Goal: Information Seeking & Learning: Check status

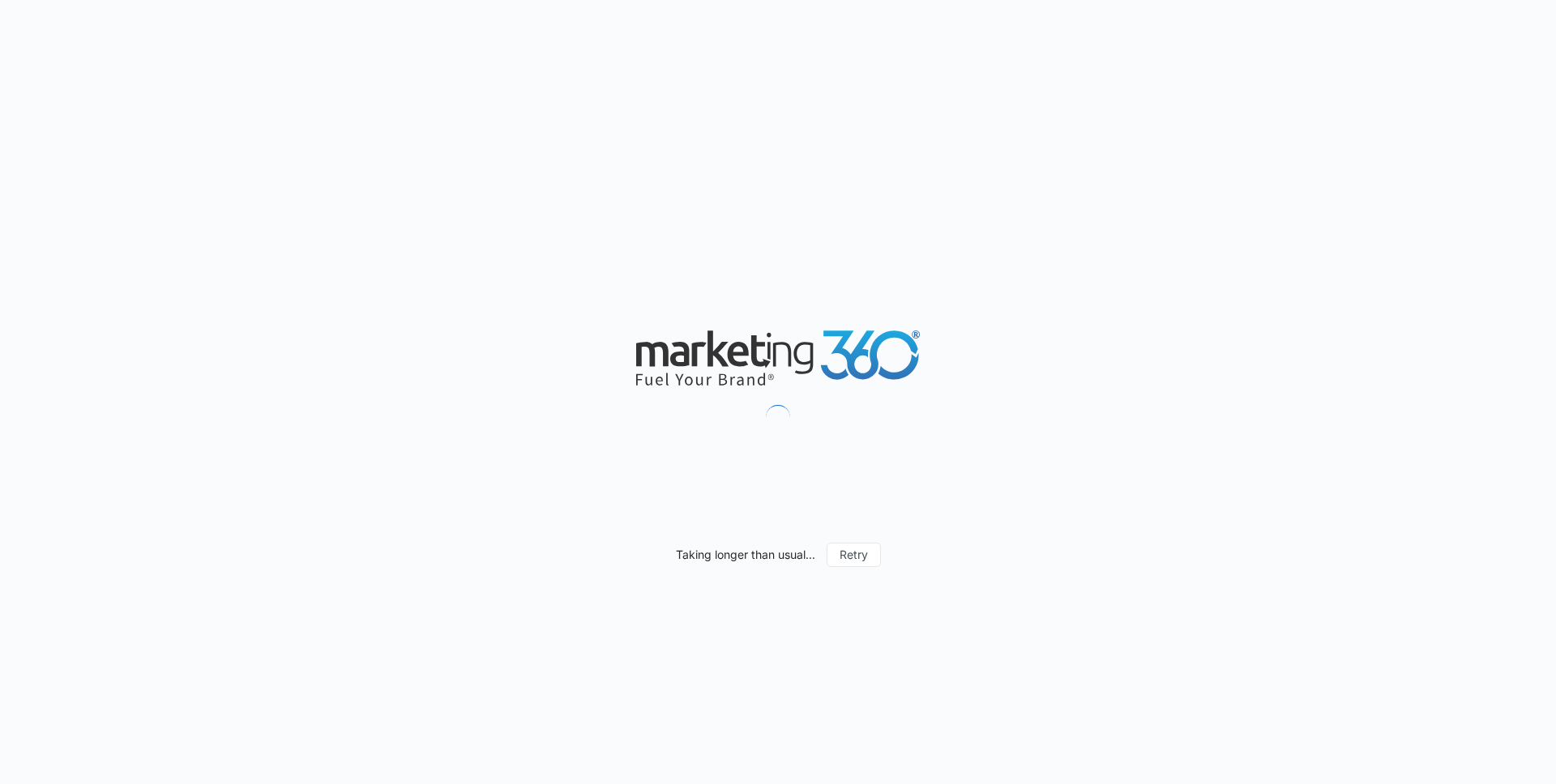
scroll to position [904, 0]
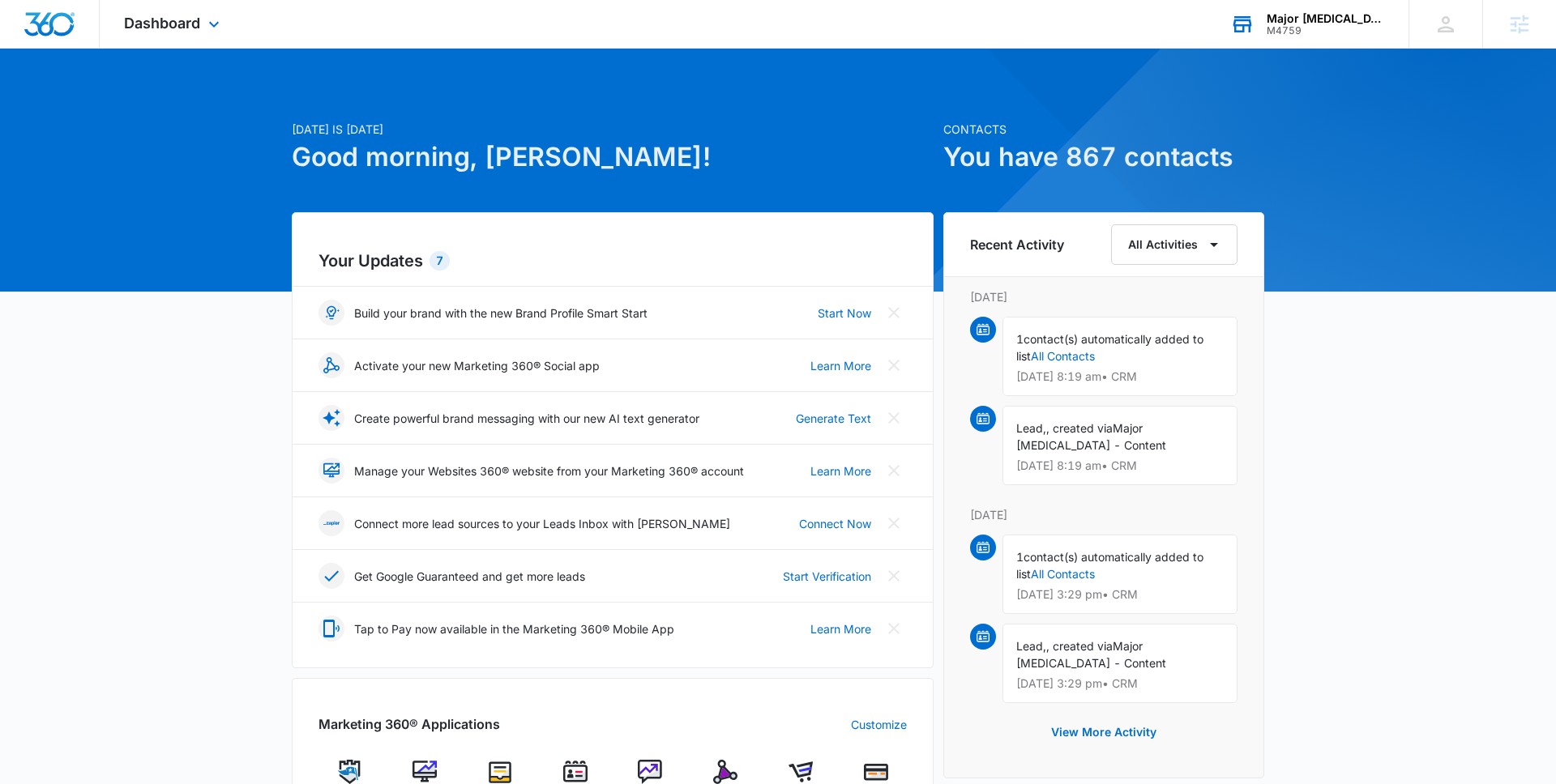
click at [1298, 35] on div "M4759" at bounding box center [1326, 31] width 118 height 12
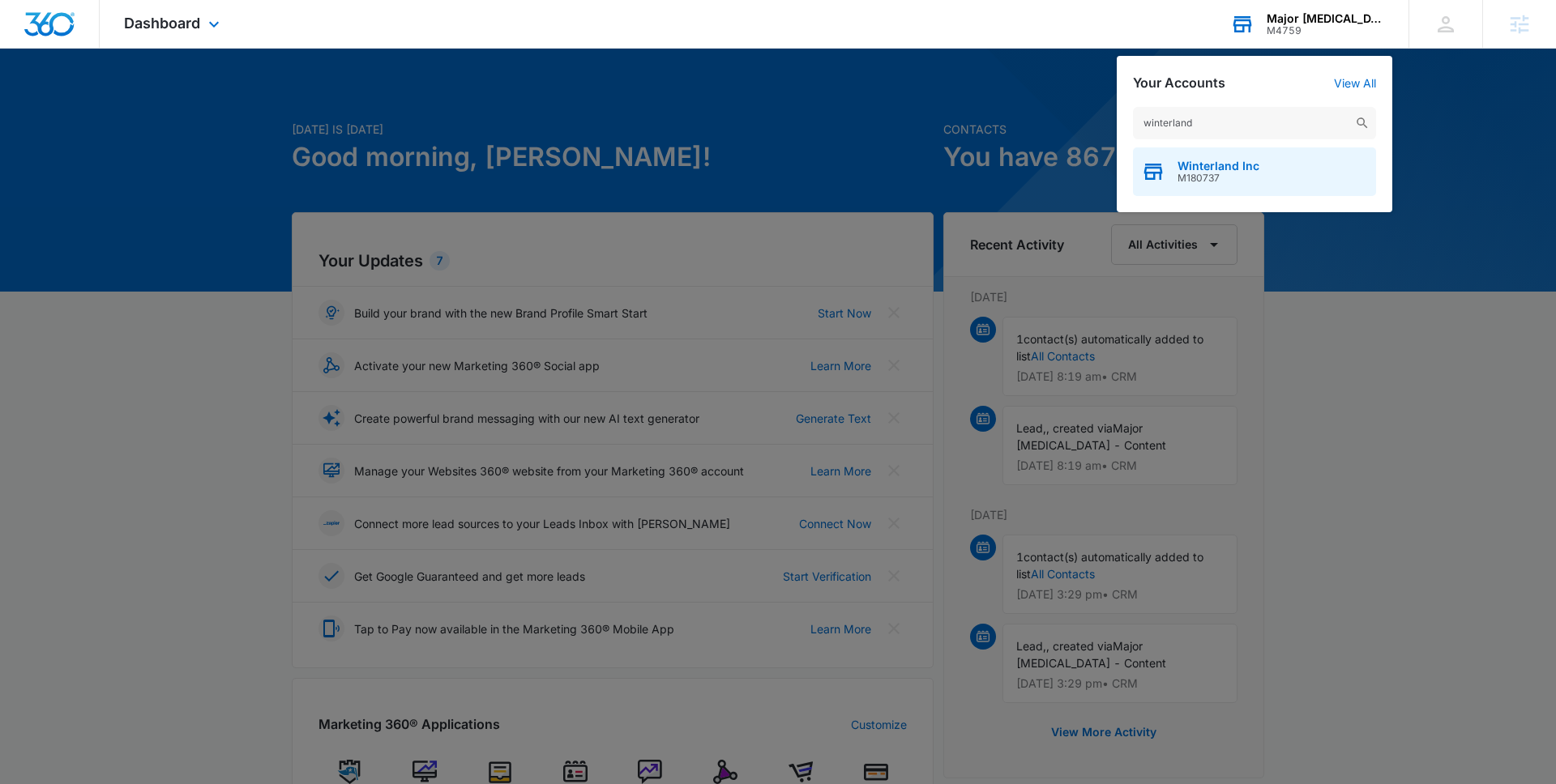
type input "winterland"
click at [1211, 177] on span "M180737" at bounding box center [1219, 178] width 82 height 12
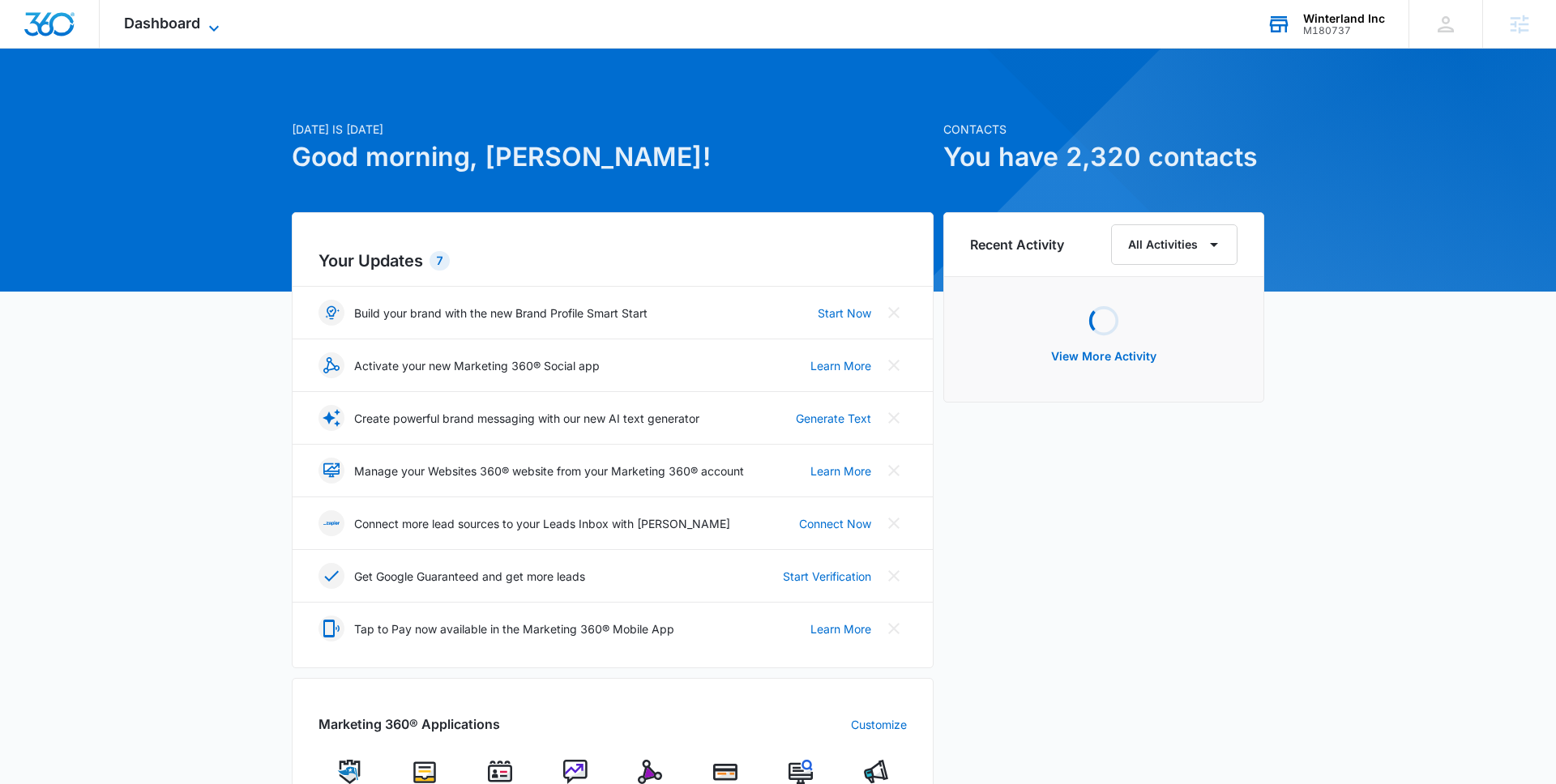
click at [195, 30] on span "Dashboard" at bounding box center [163, 23] width 76 height 17
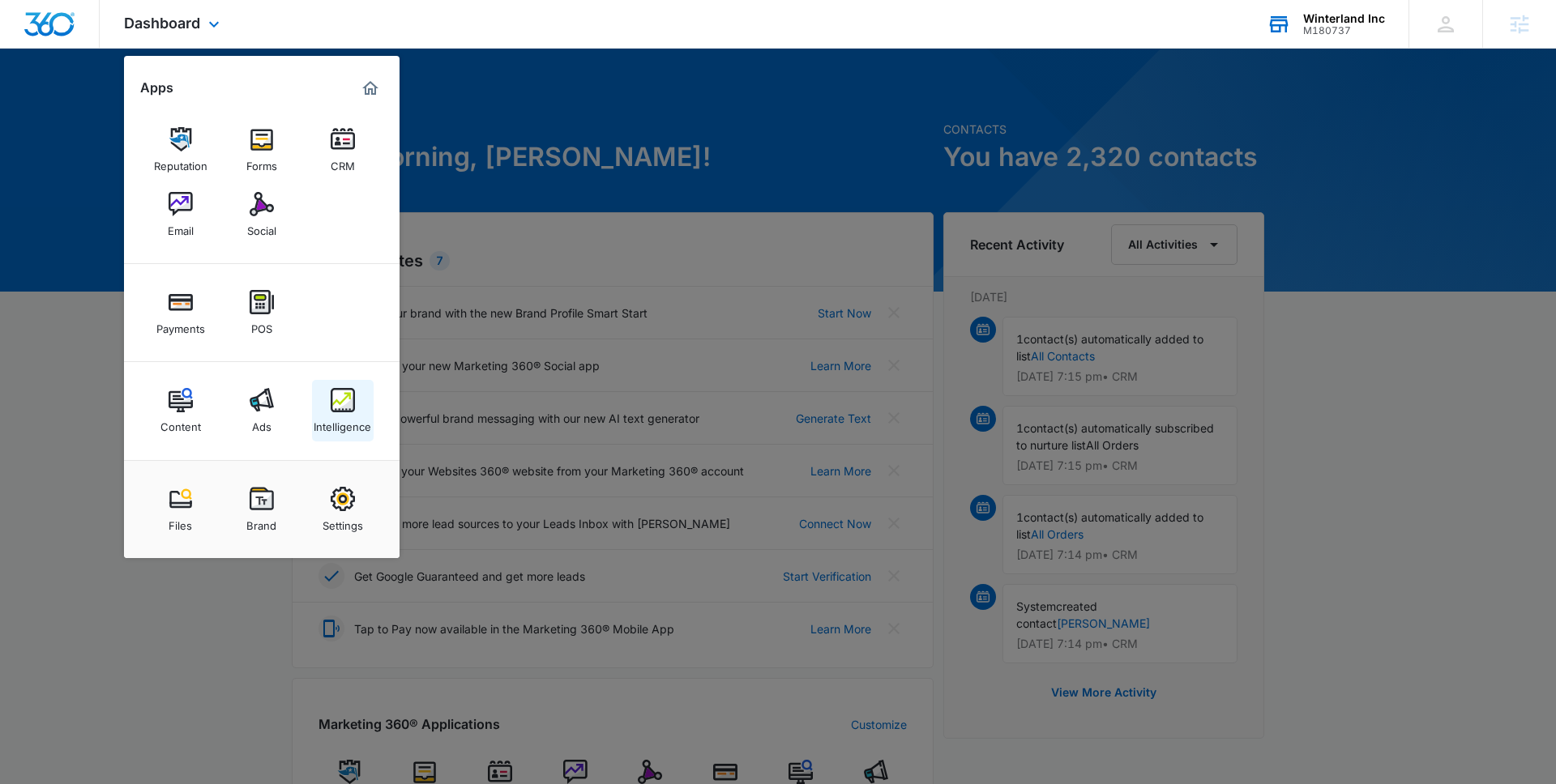
click at [333, 394] on img at bounding box center [343, 399] width 24 height 24
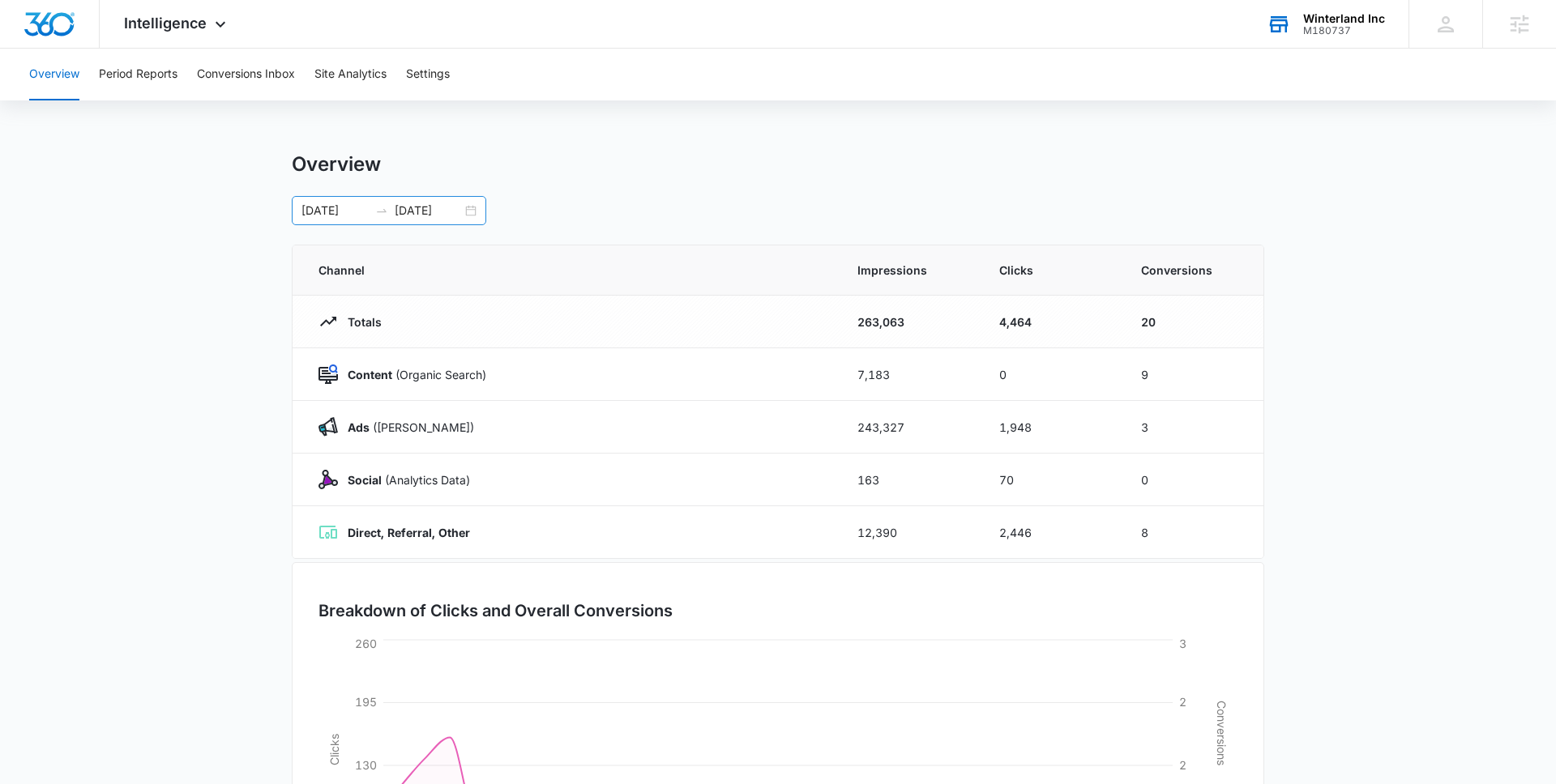
click at [467, 213] on div "07/27/2025 08/26/2025" at bounding box center [389, 210] width 195 height 29
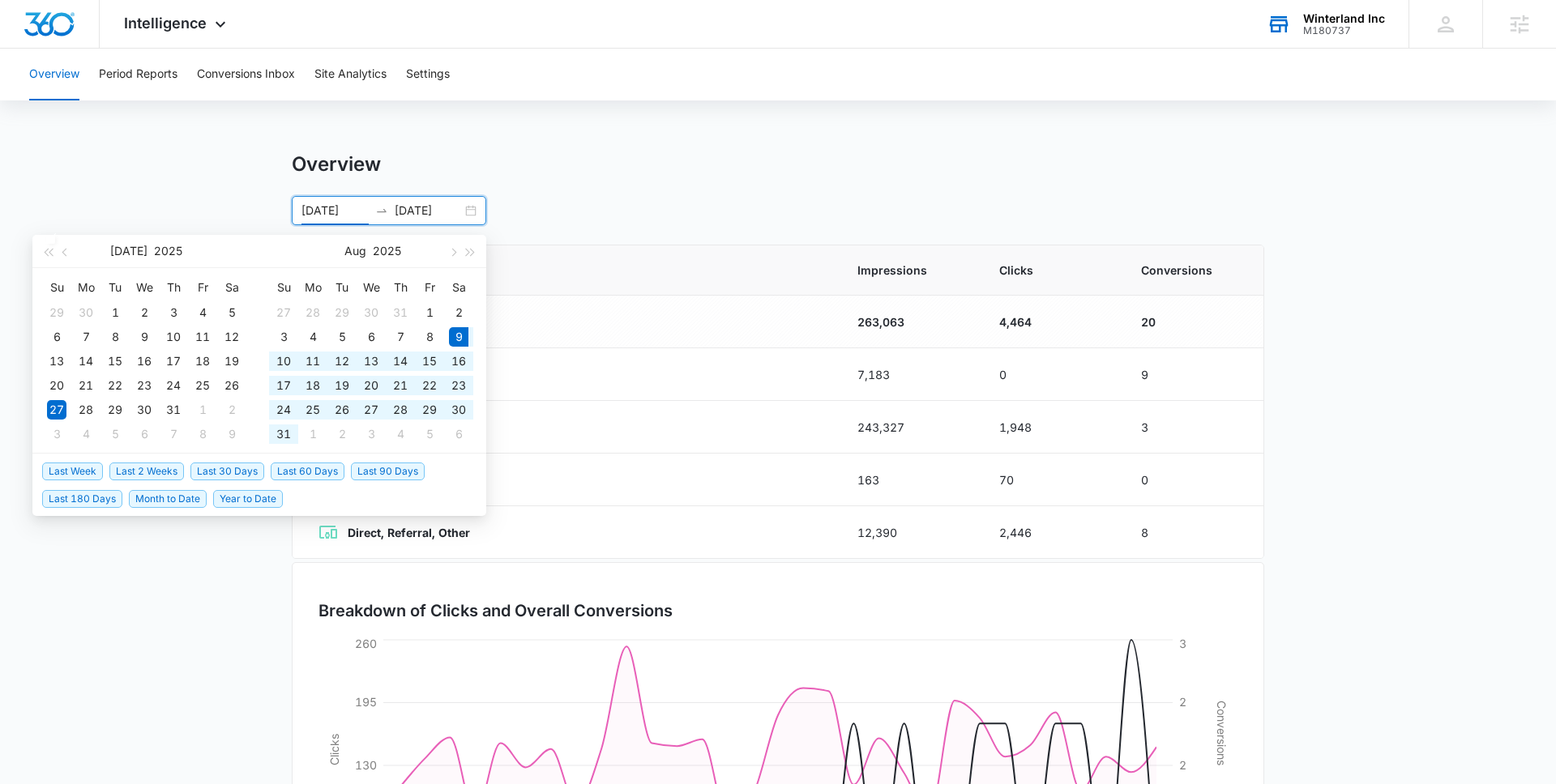
click at [243, 473] on span "Last 30 Days" at bounding box center [226, 472] width 73 height 18
type input "08/09/2025"
type input "[DATE]"
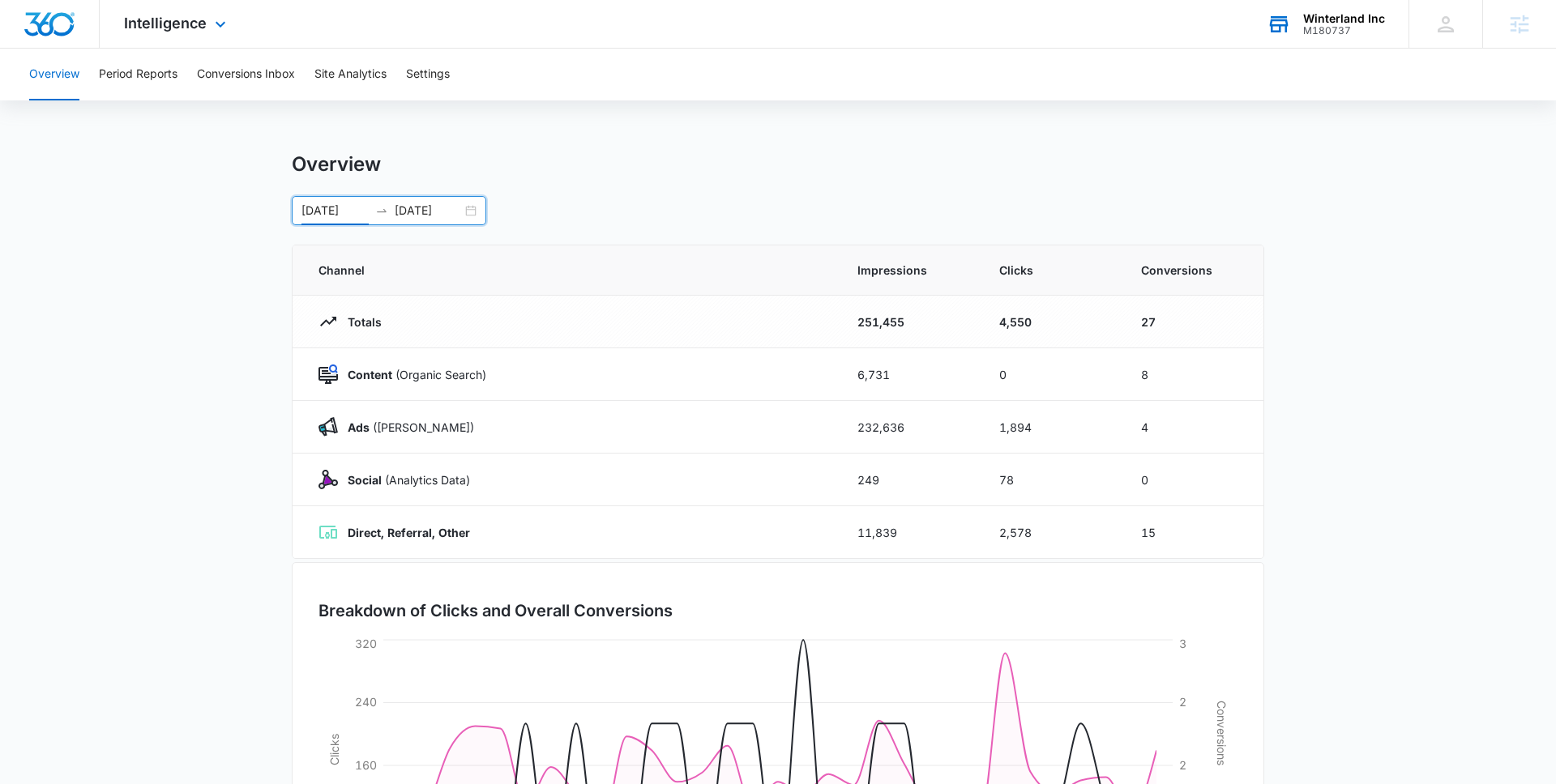
click at [160, 31] on div "Intelligence Apps Reputation Forms CRM Email Social Payments POS Content Ads In…" at bounding box center [177, 23] width 155 height 48
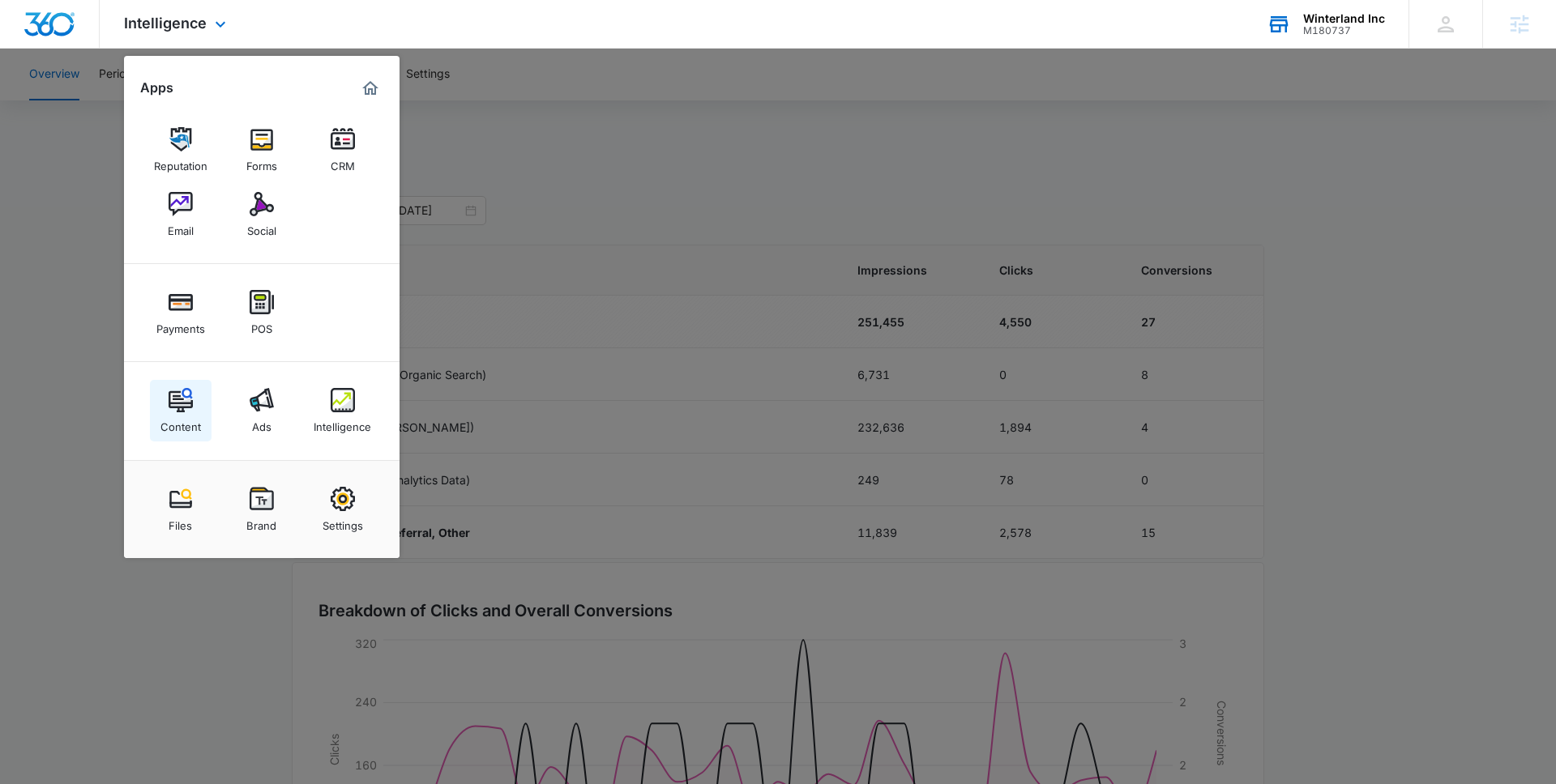
click at [183, 406] on img at bounding box center [180, 399] width 24 height 24
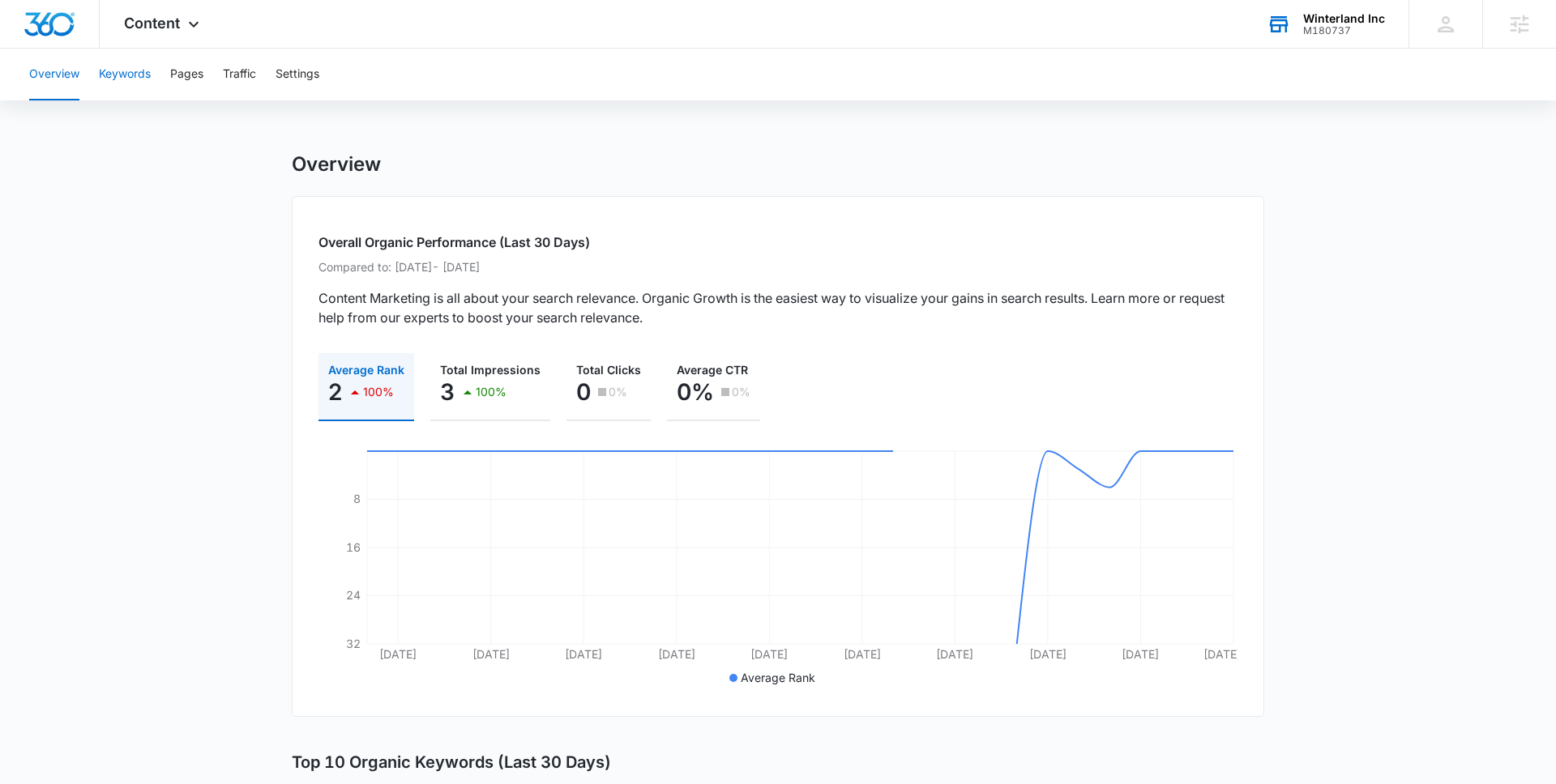
click at [125, 74] on button "Keywords" at bounding box center [124, 74] width 52 height 52
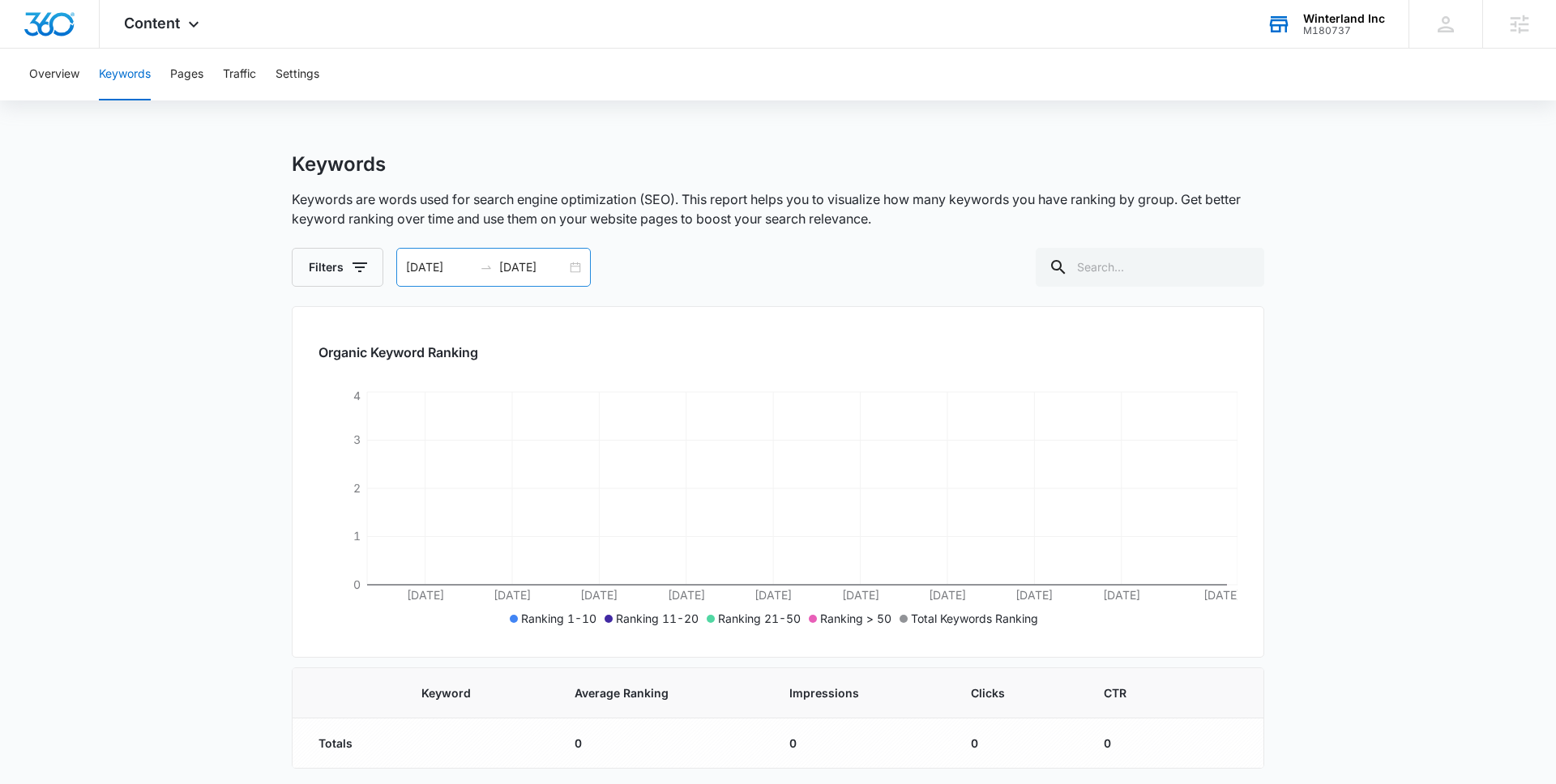
click at [575, 273] on div "08/09/2025 09/08/2025" at bounding box center [494, 267] width 195 height 39
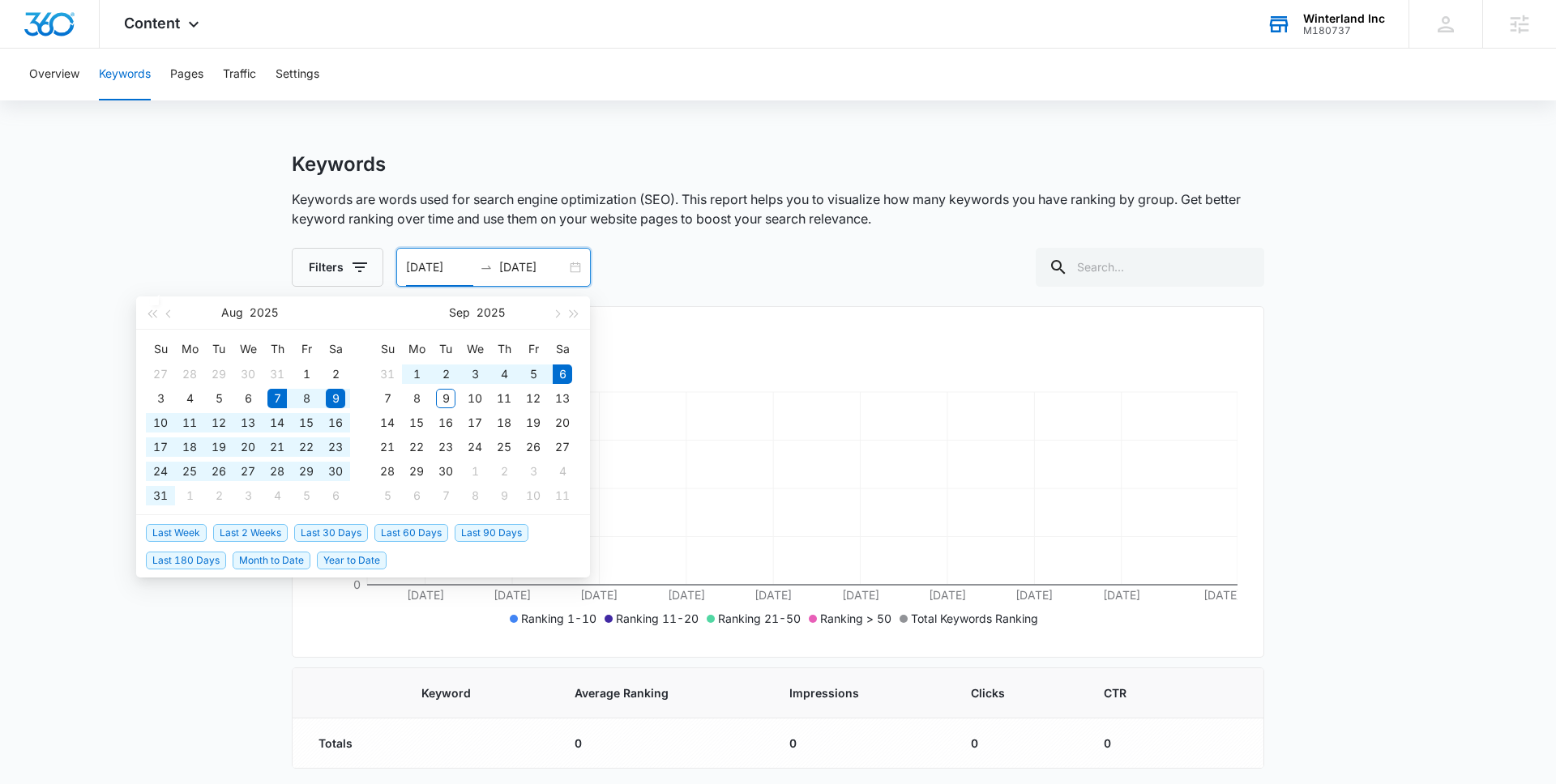
click at [353, 529] on span "Last 30 Days" at bounding box center [330, 532] width 73 height 18
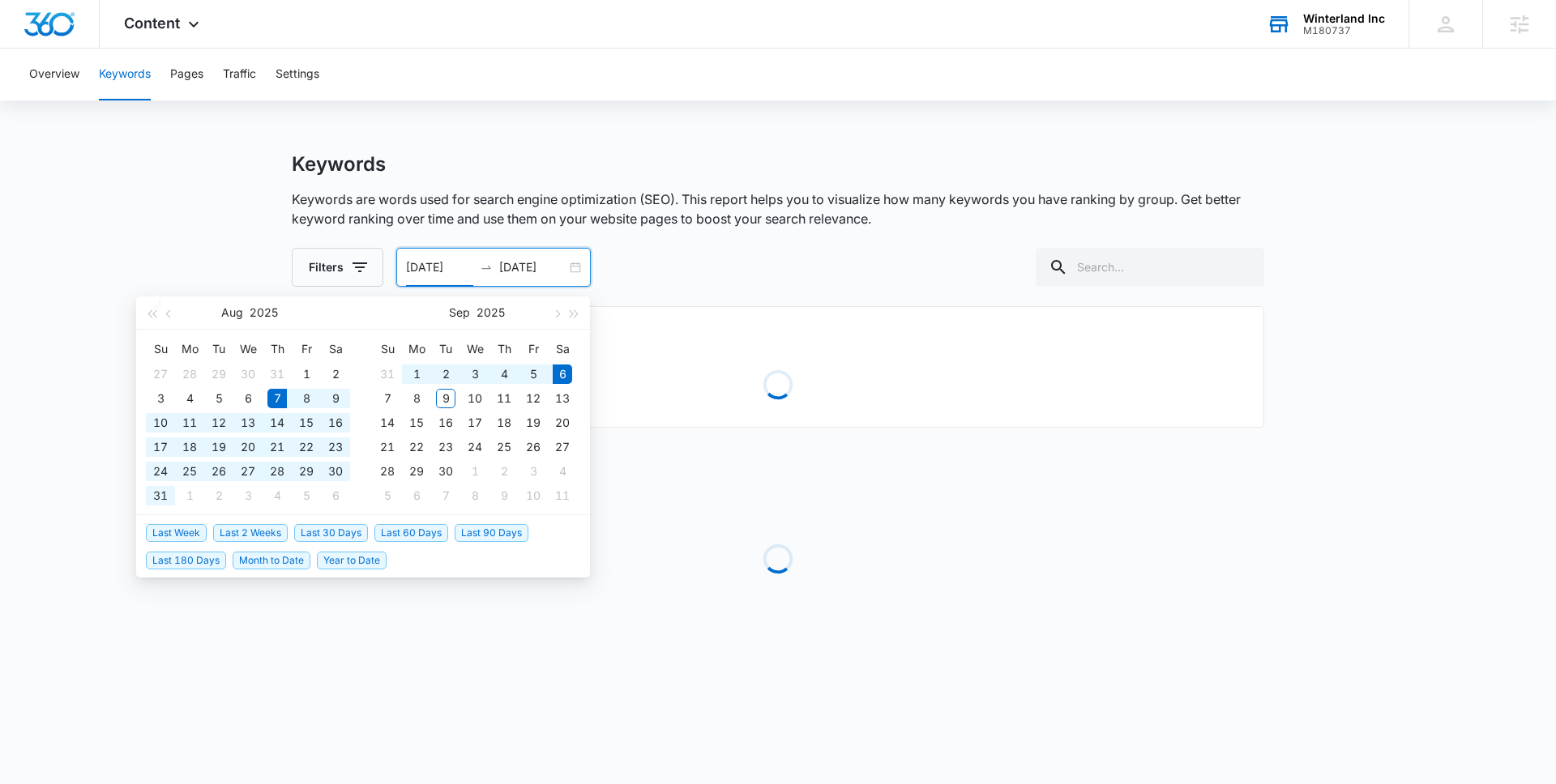
type input "08/07/2025"
type input "09/06/2025"
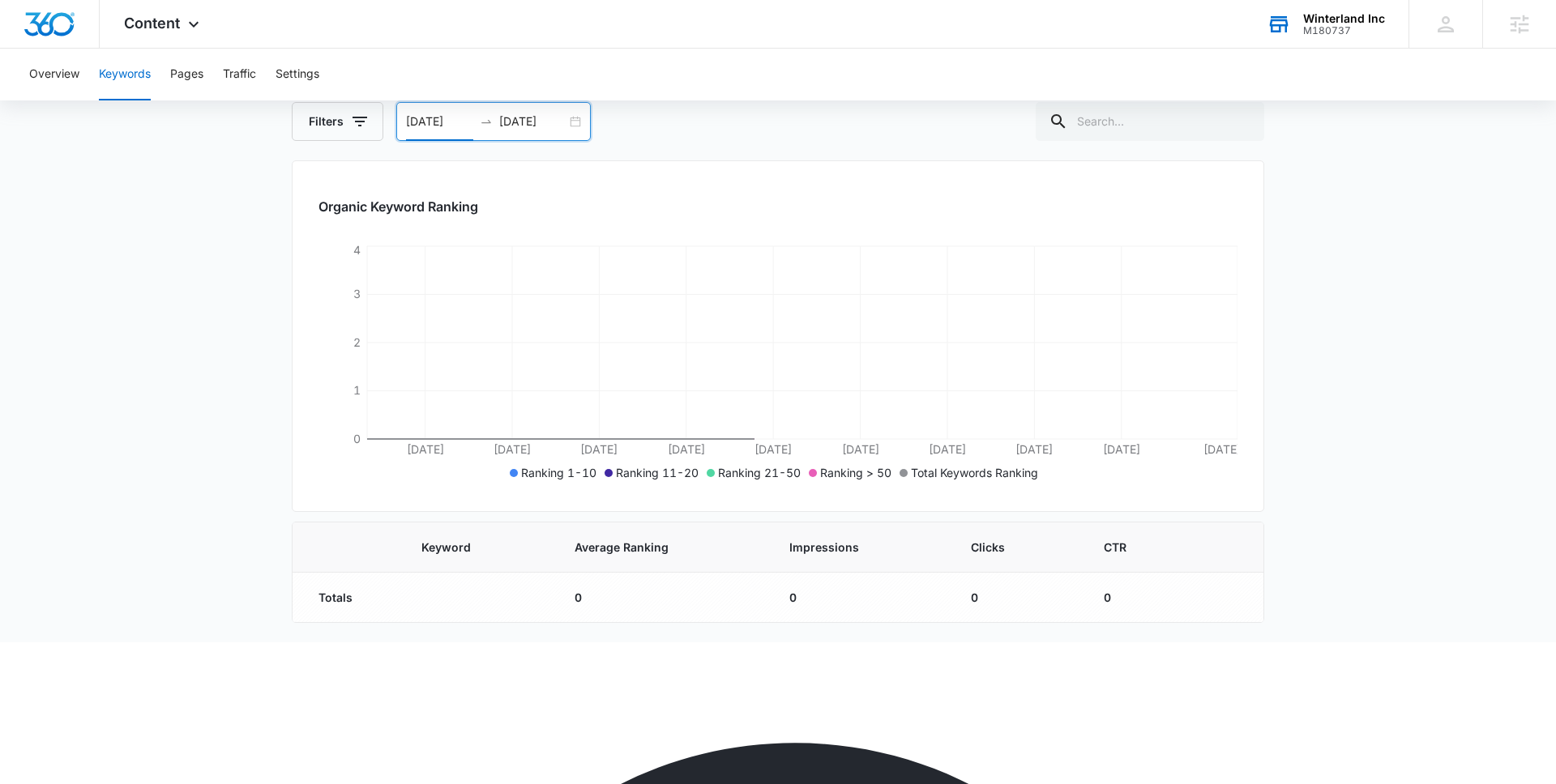
scroll to position [4, 0]
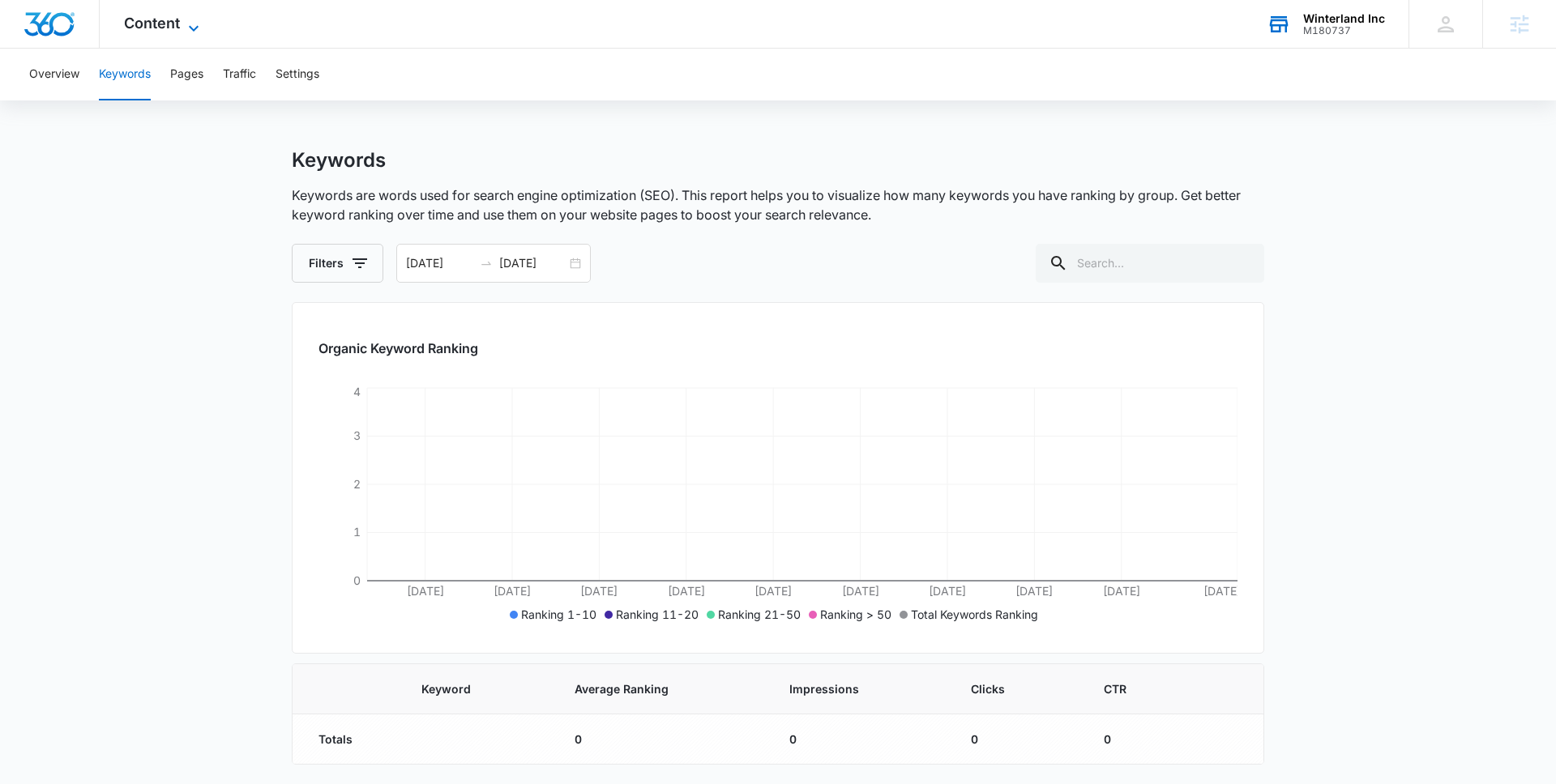
click at [154, 30] on span "Content" at bounding box center [152, 23] width 56 height 17
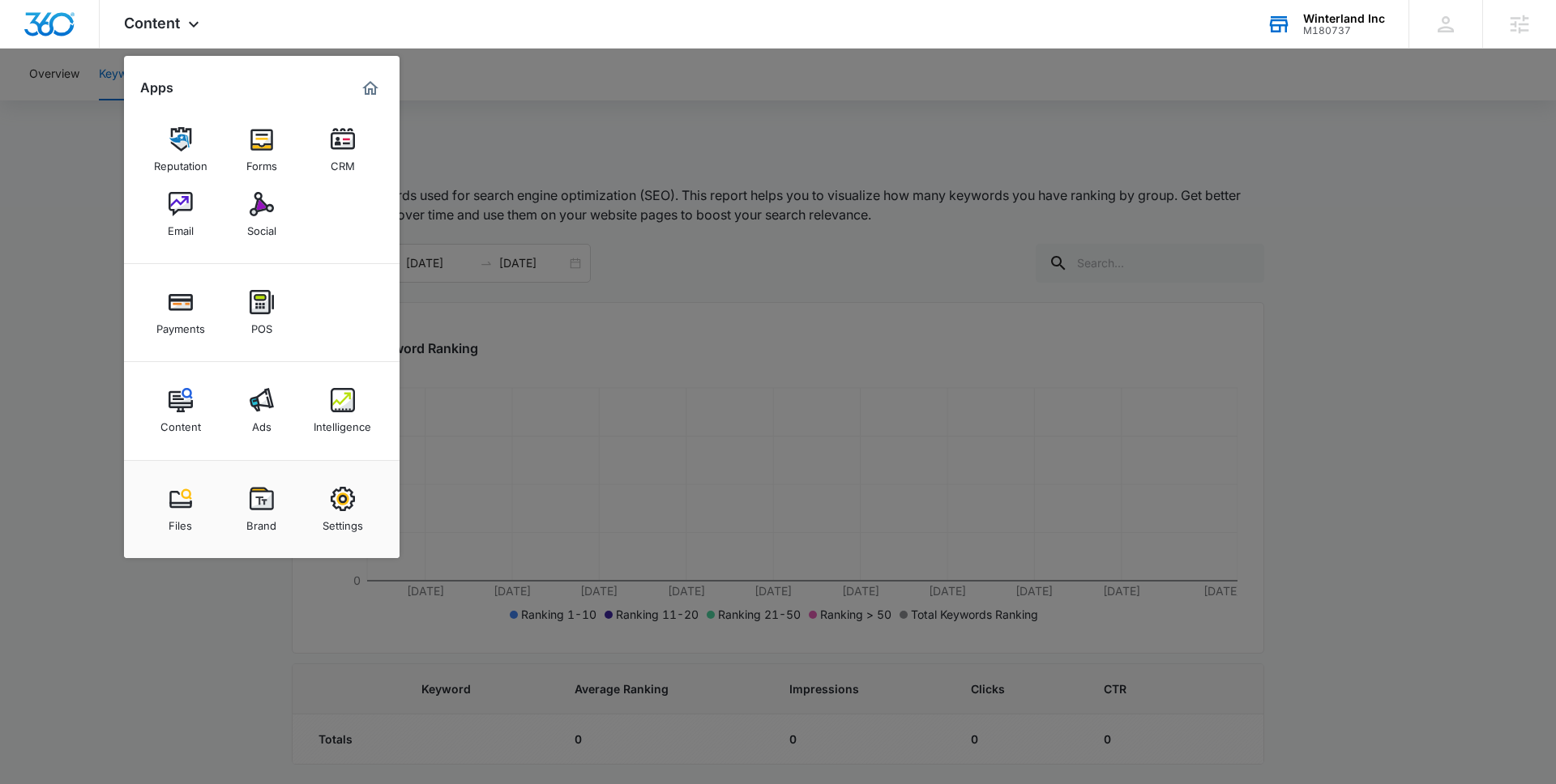
click at [348, 413] on div "Intelligence" at bounding box center [342, 423] width 58 height 22
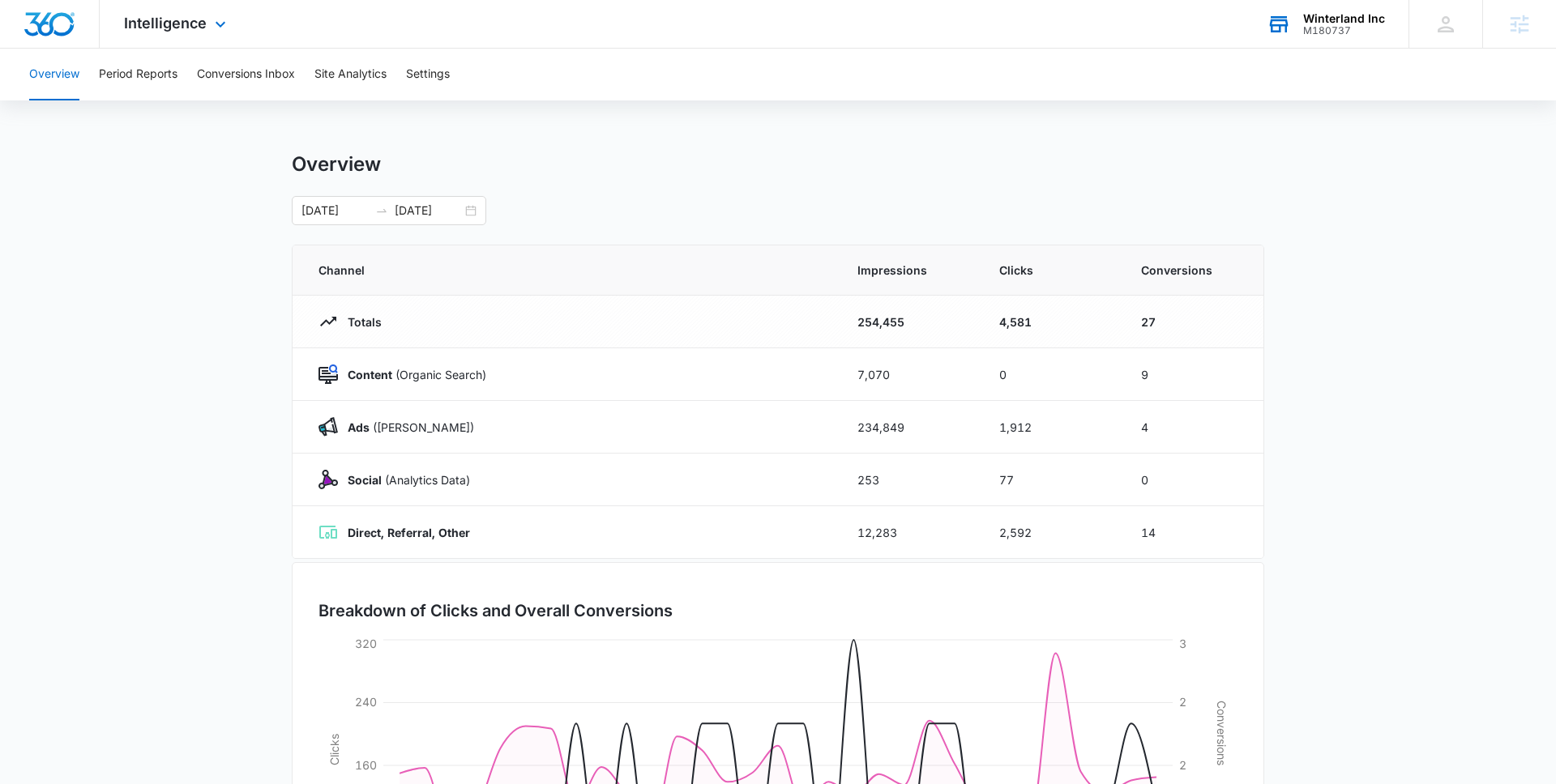
click at [165, 36] on div "Intelligence Apps Reputation Forms CRM Email Social Payments POS Content Ads In…" at bounding box center [177, 23] width 155 height 48
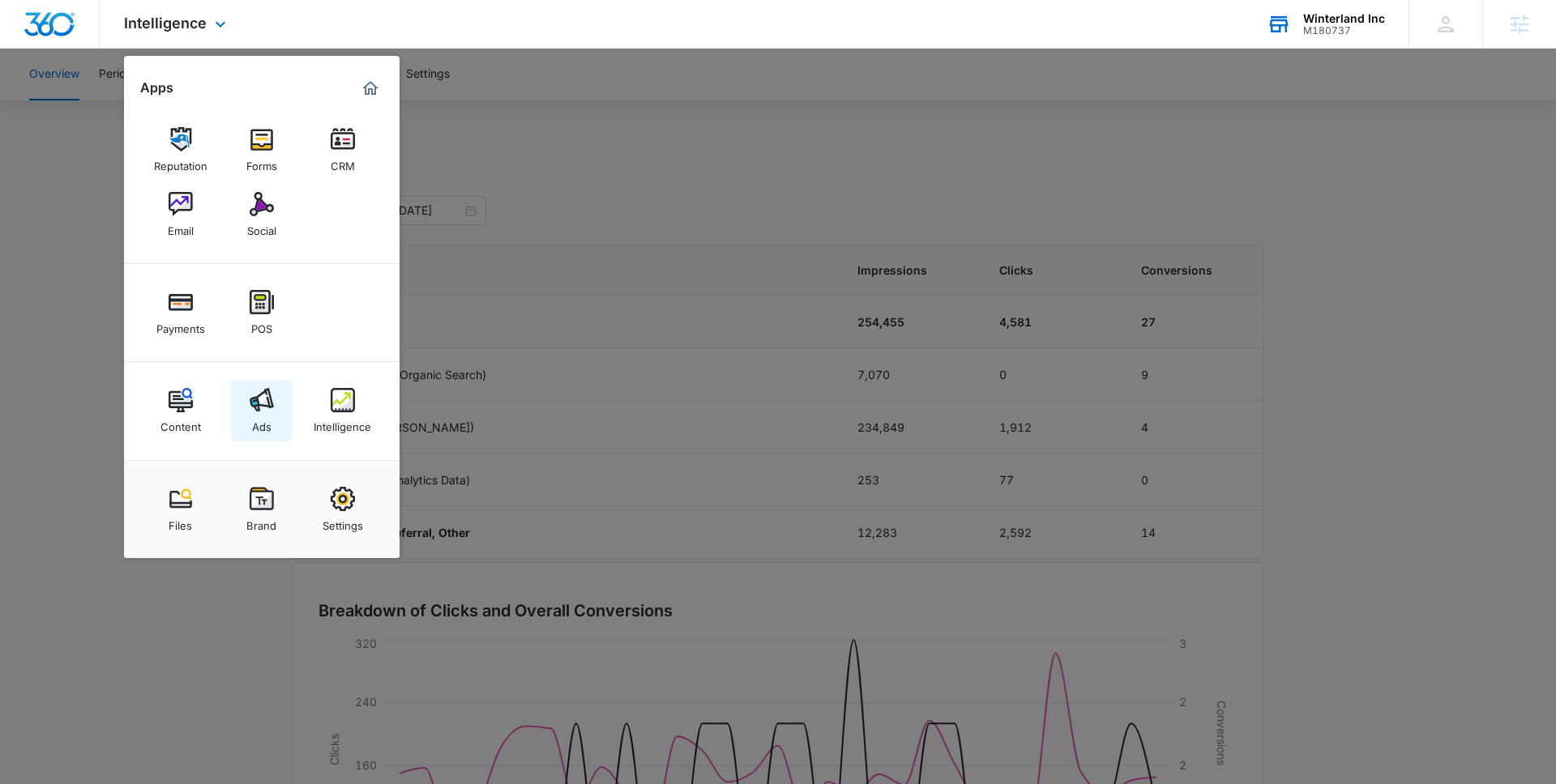
click at [272, 415] on link "Ads" at bounding box center [261, 410] width 62 height 62
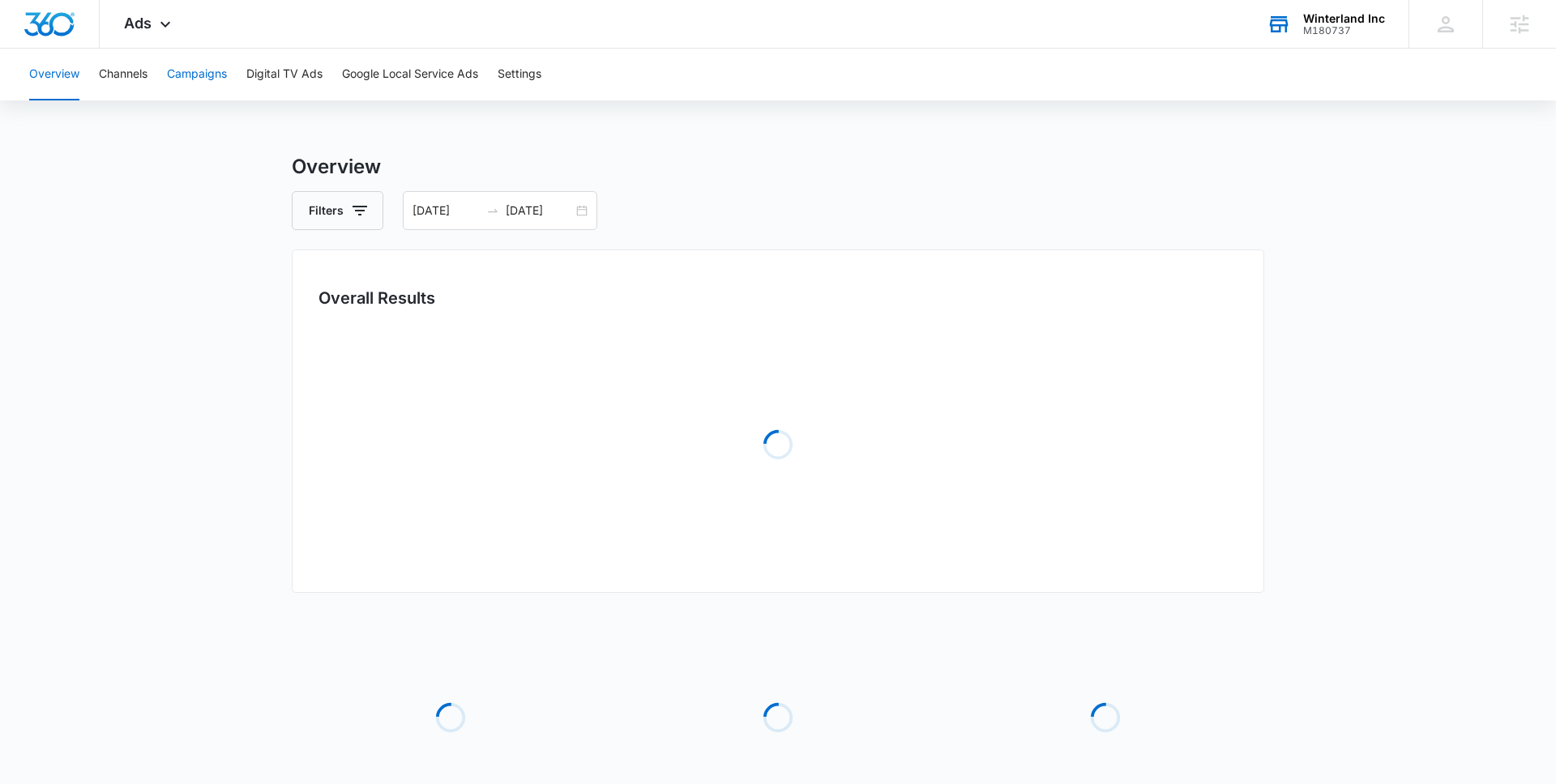
click at [187, 75] on button "Campaigns" at bounding box center [196, 74] width 60 height 52
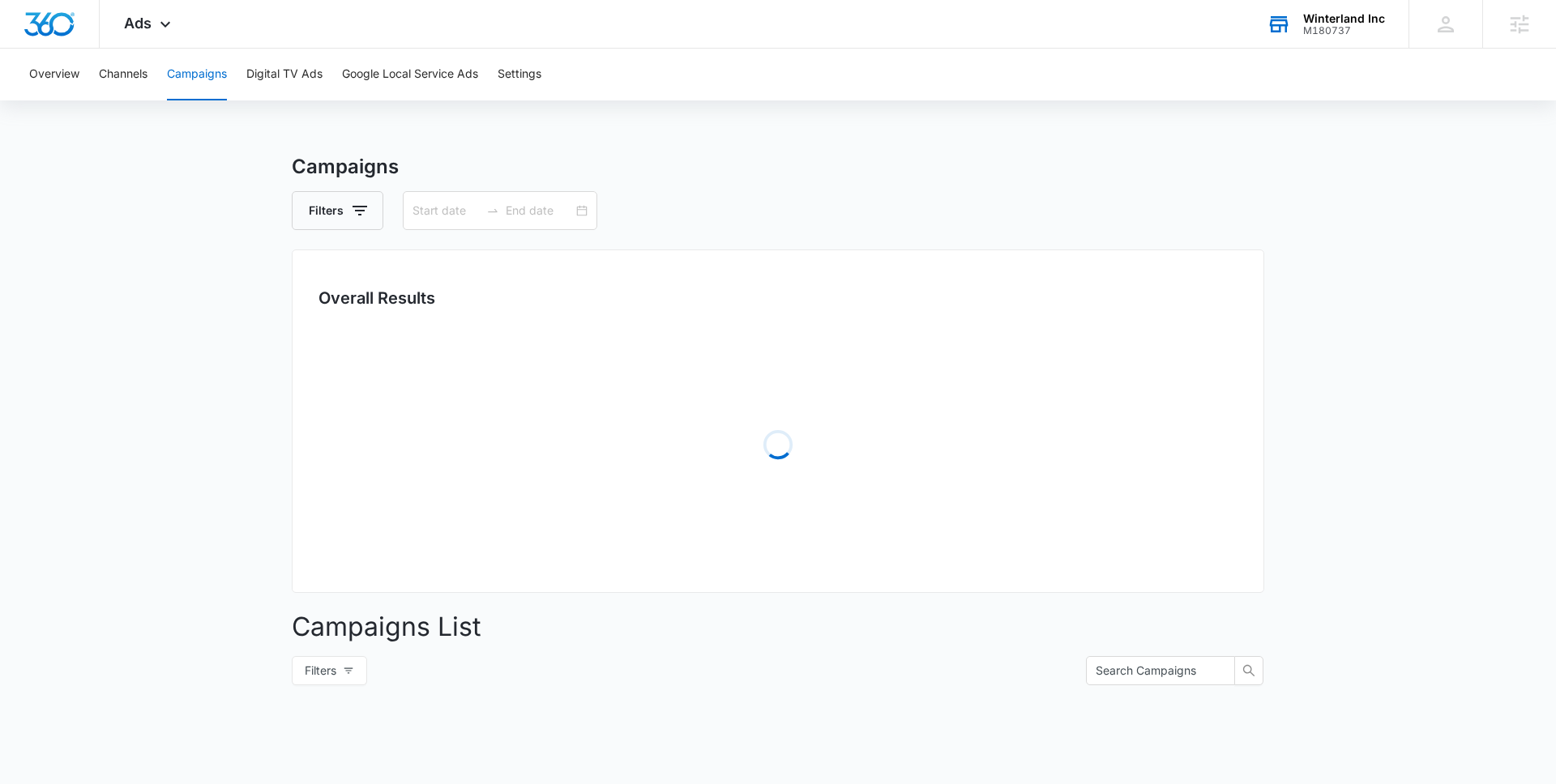
type input "08/07/2025"
type input "09/06/2025"
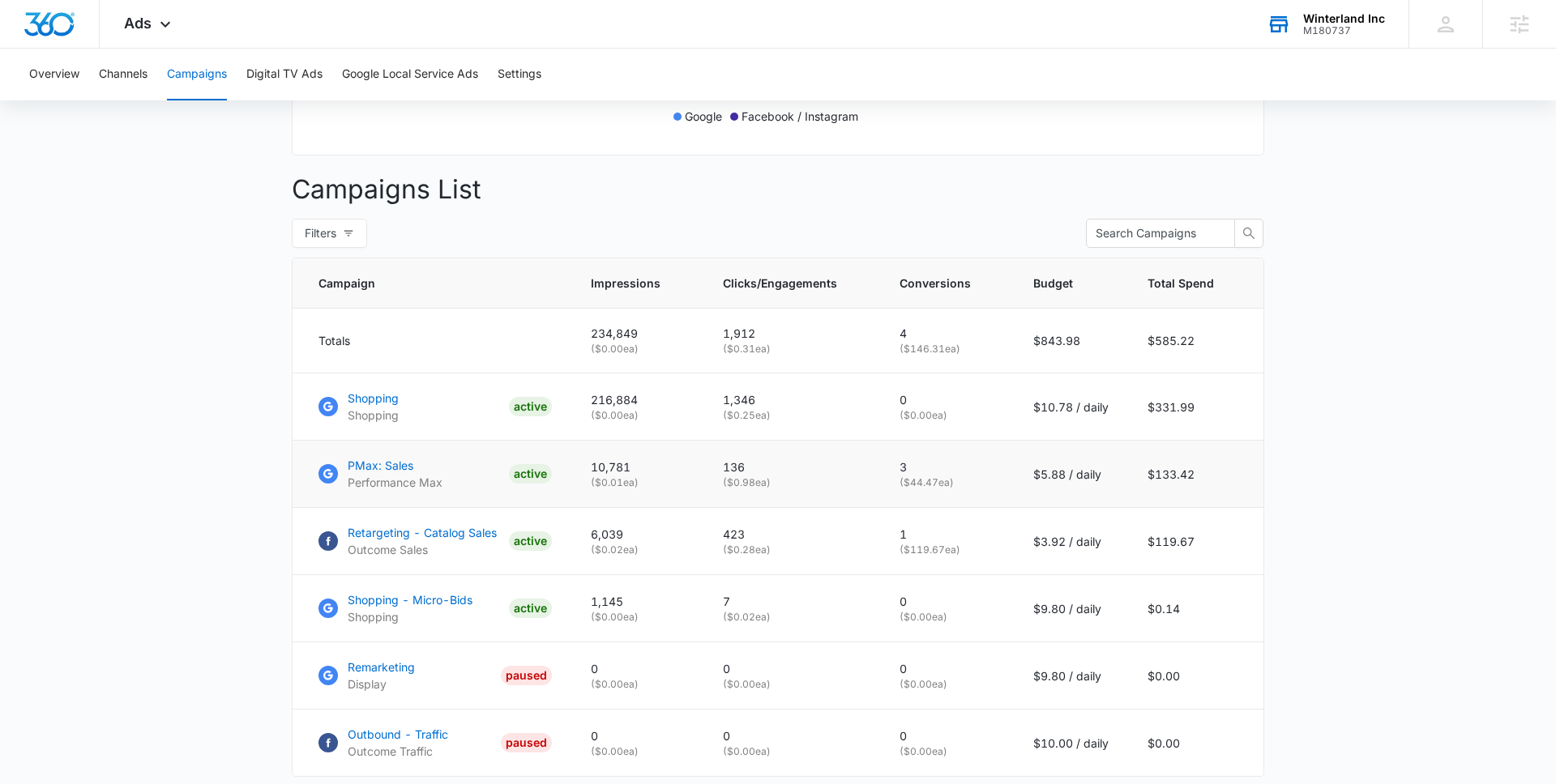
scroll to position [532, 0]
click at [377, 403] on p "Shopping" at bounding box center [373, 398] width 51 height 17
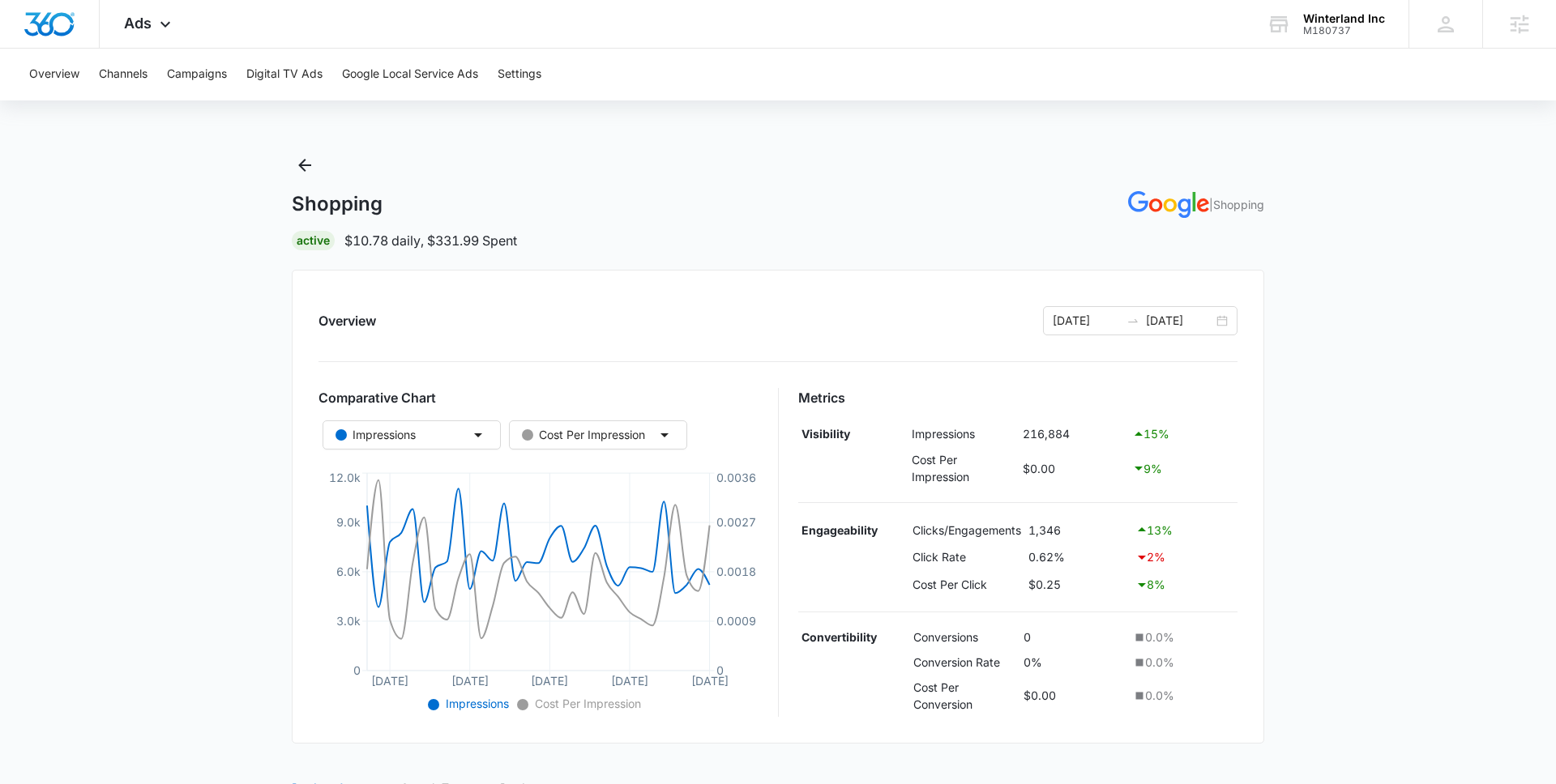
scroll to position [1, 0]
click at [1225, 320] on div "08/07/2025 09/06/2025" at bounding box center [1140, 320] width 195 height 29
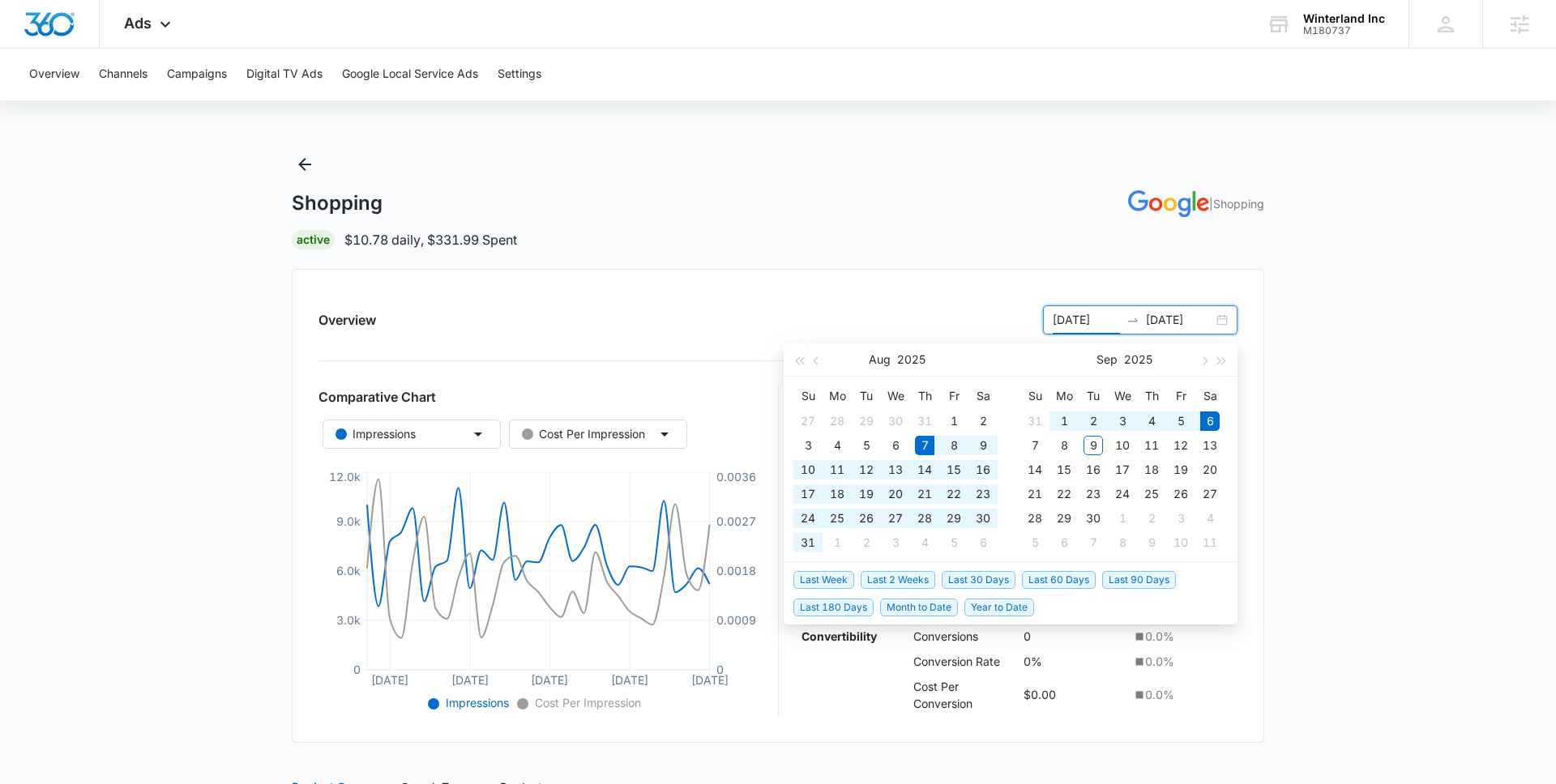
type input "08/07/2025"
click at [844, 609] on span "Last 180 Days" at bounding box center [833, 608] width 80 height 18
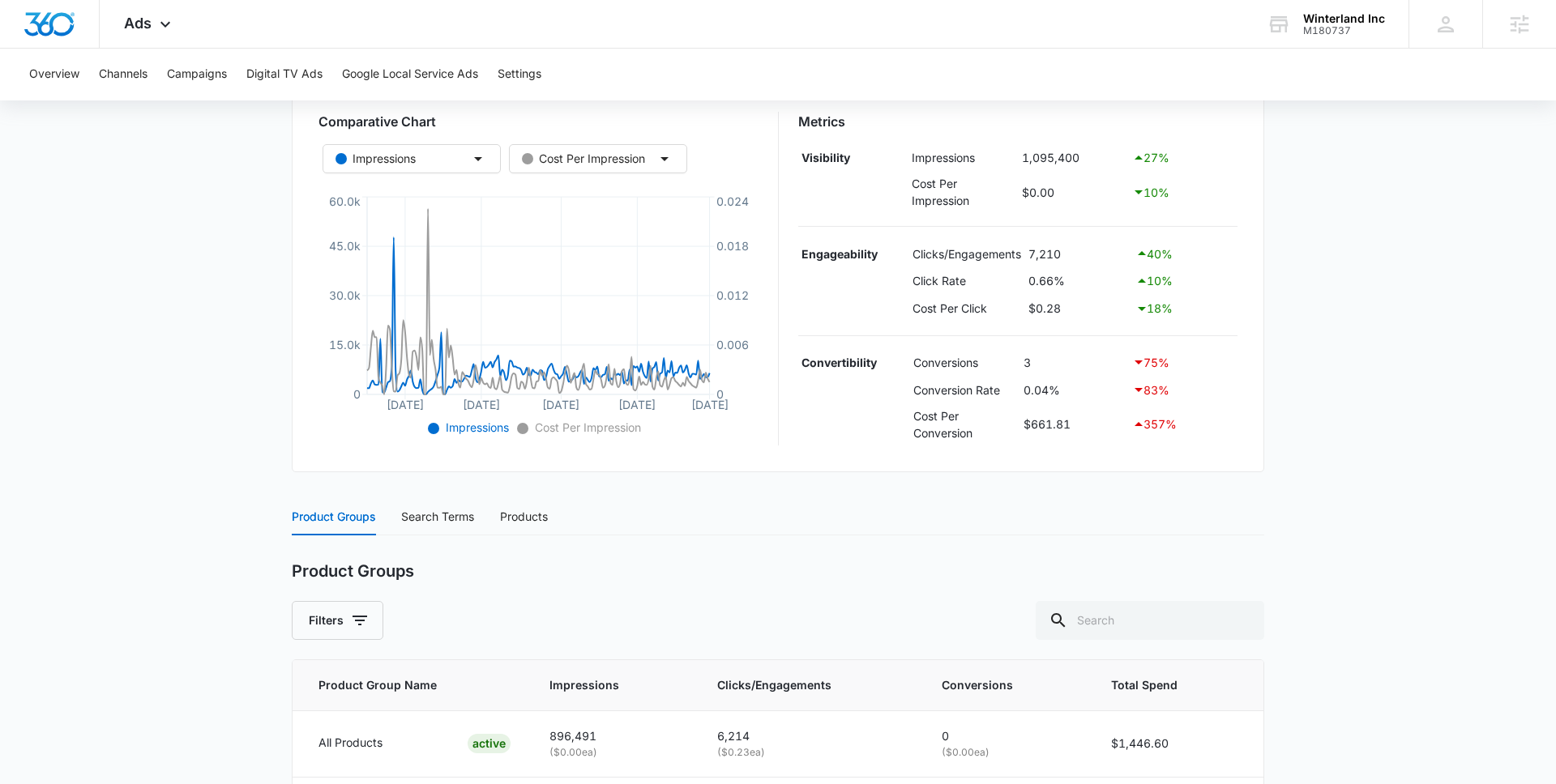
scroll to position [412, 0]
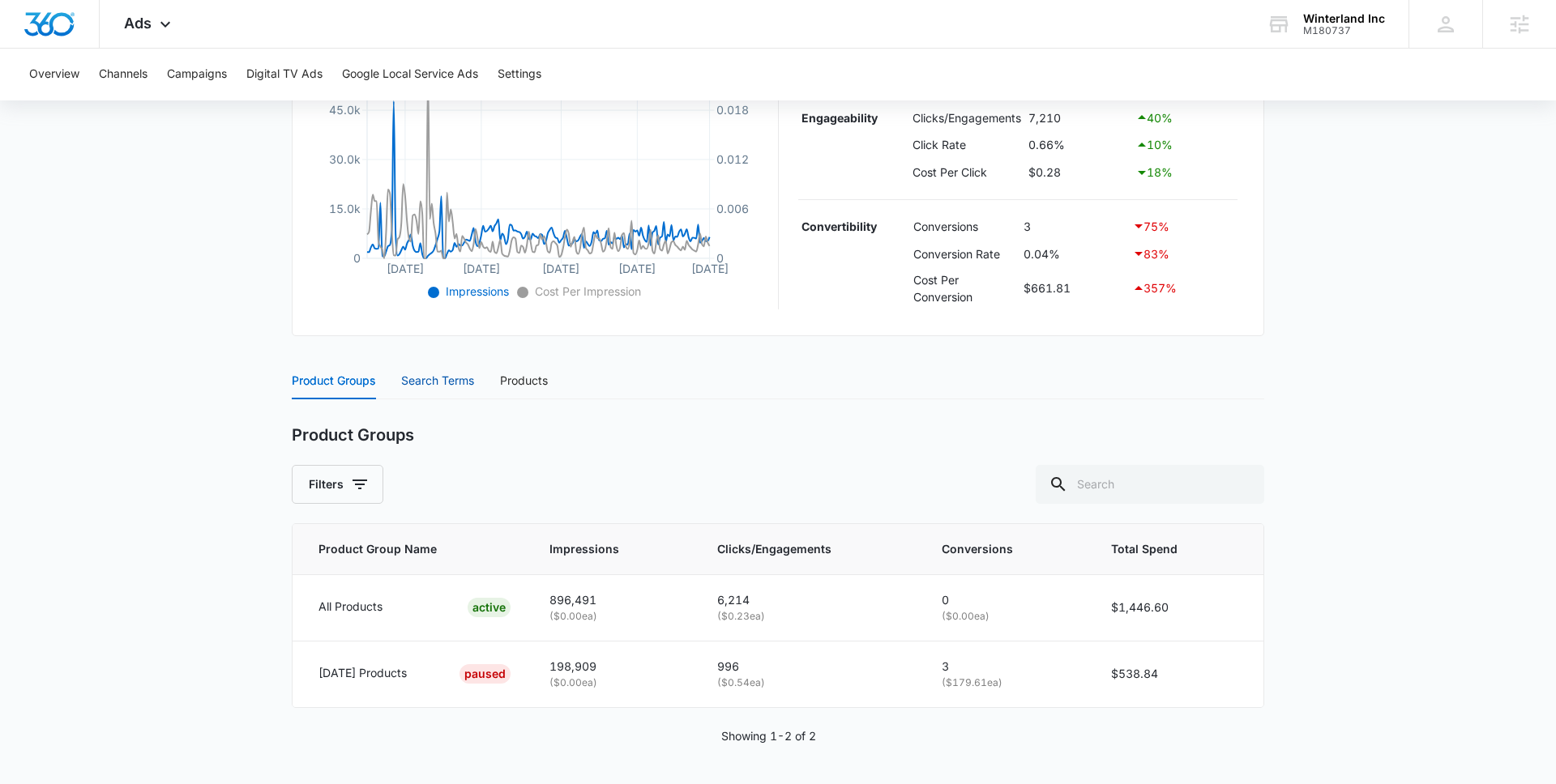
click at [430, 379] on div "Search Terms" at bounding box center [438, 381] width 72 height 18
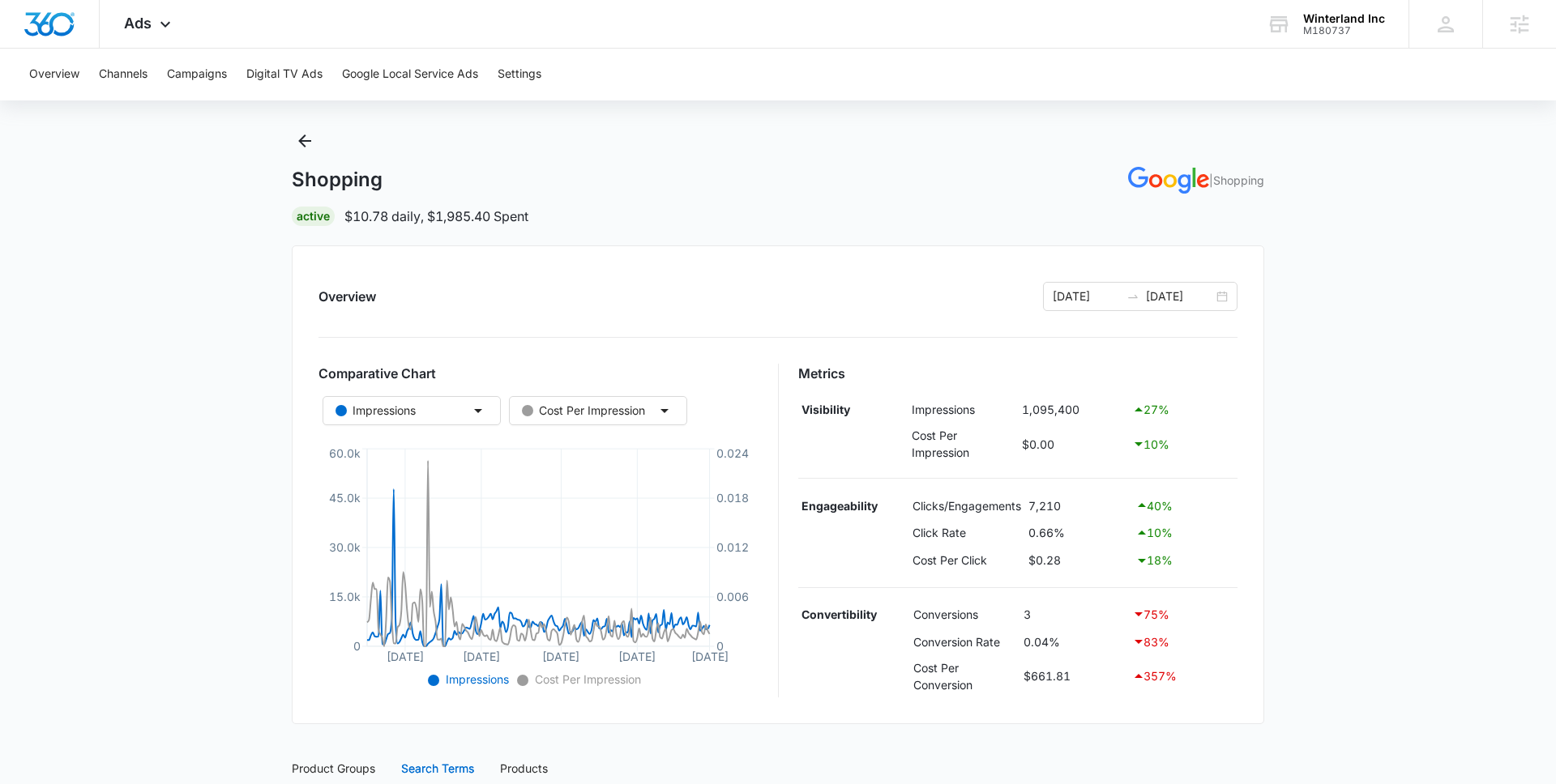
scroll to position [0, 0]
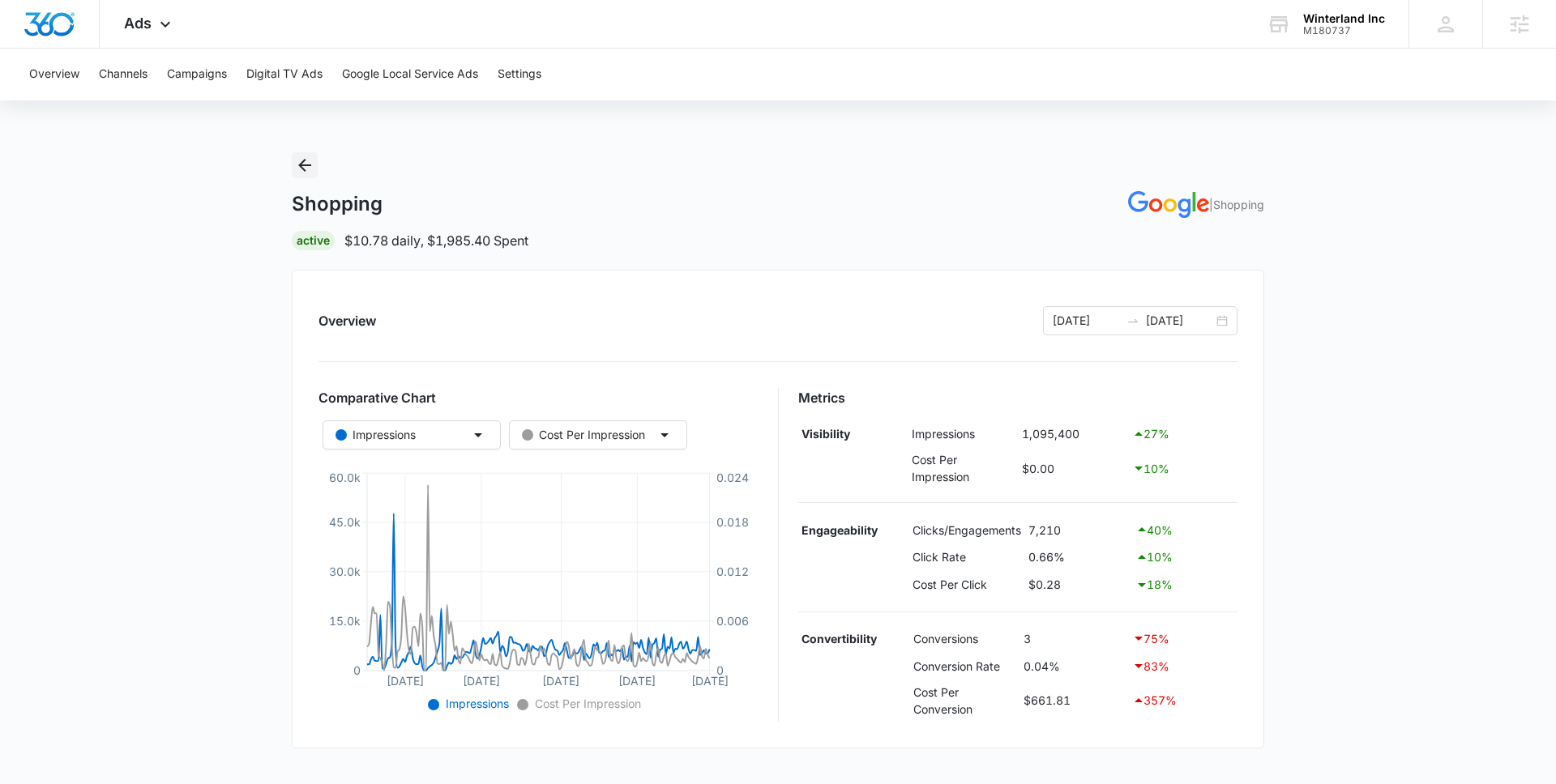
click at [310, 164] on icon "Back" at bounding box center [305, 164] width 13 height 13
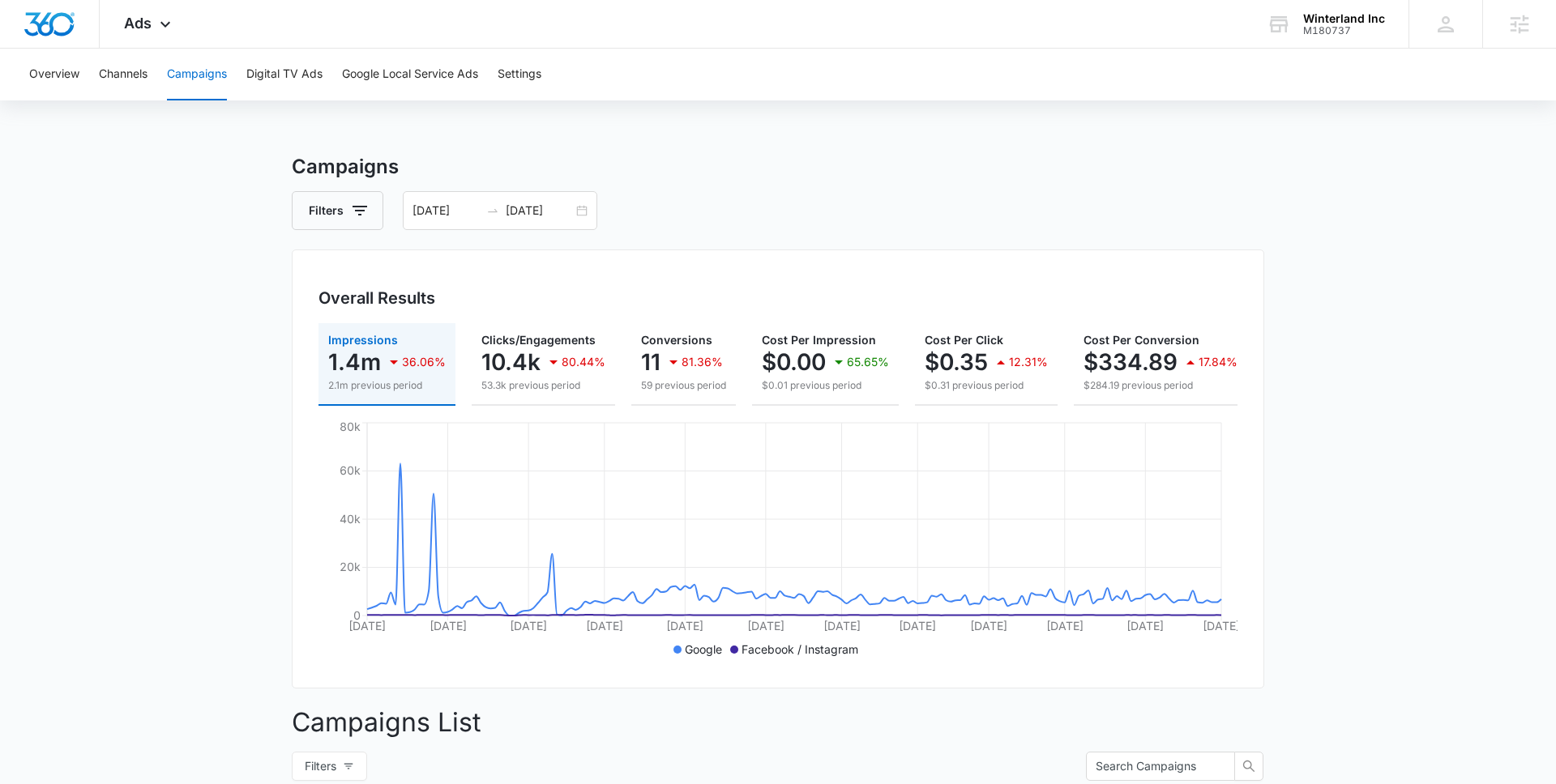
click at [136, 312] on main "Campaigns Filters [DATE] [DATE] Overall Results Impressions 1.4m 36.06% 2.1m pr…" at bounding box center [778, 788] width 1556 height 1271
click at [455, 216] on input "[DATE]" at bounding box center [446, 210] width 68 height 18
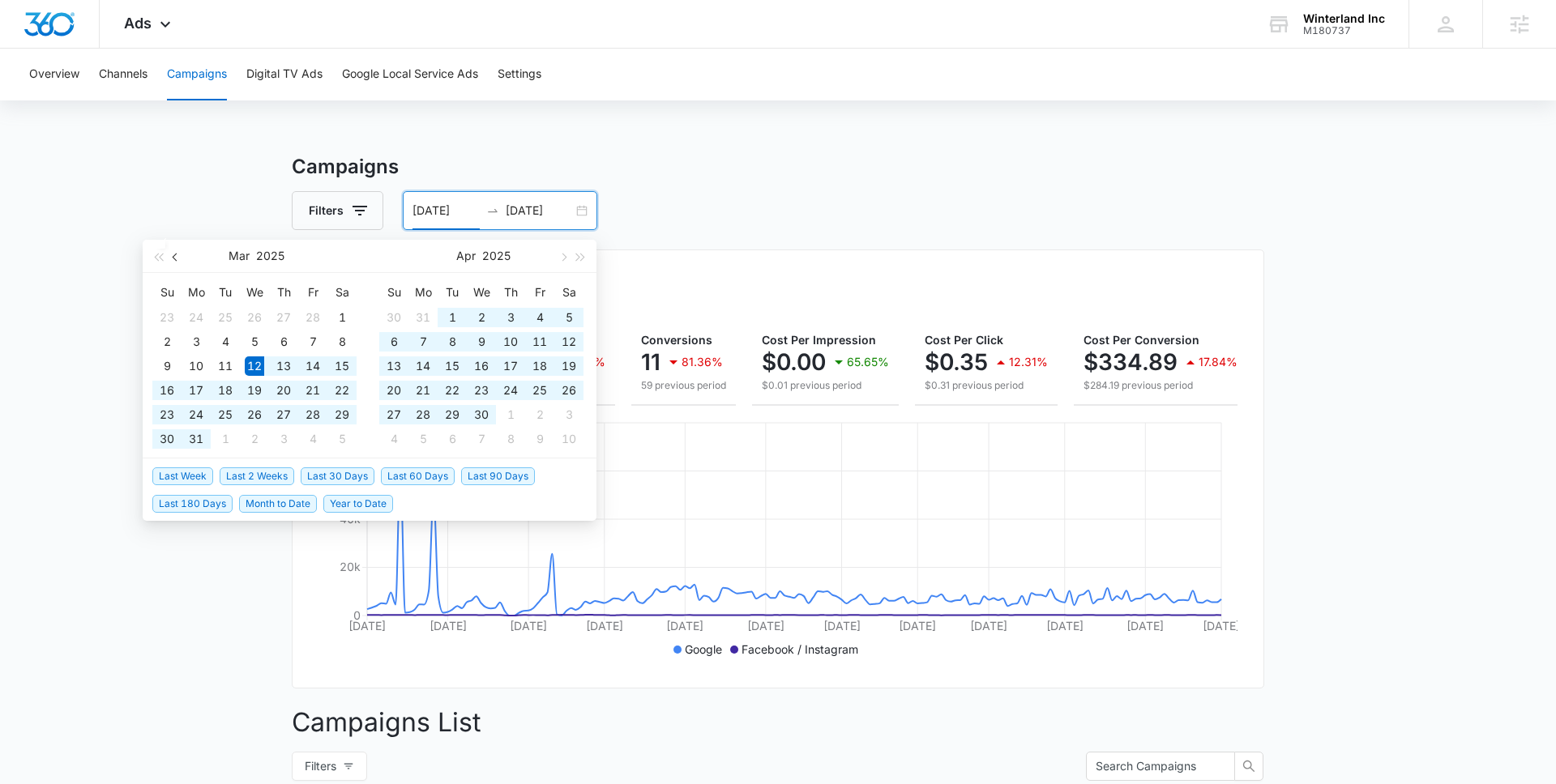
click at [175, 260] on span "button" at bounding box center [176, 256] width 8 height 8
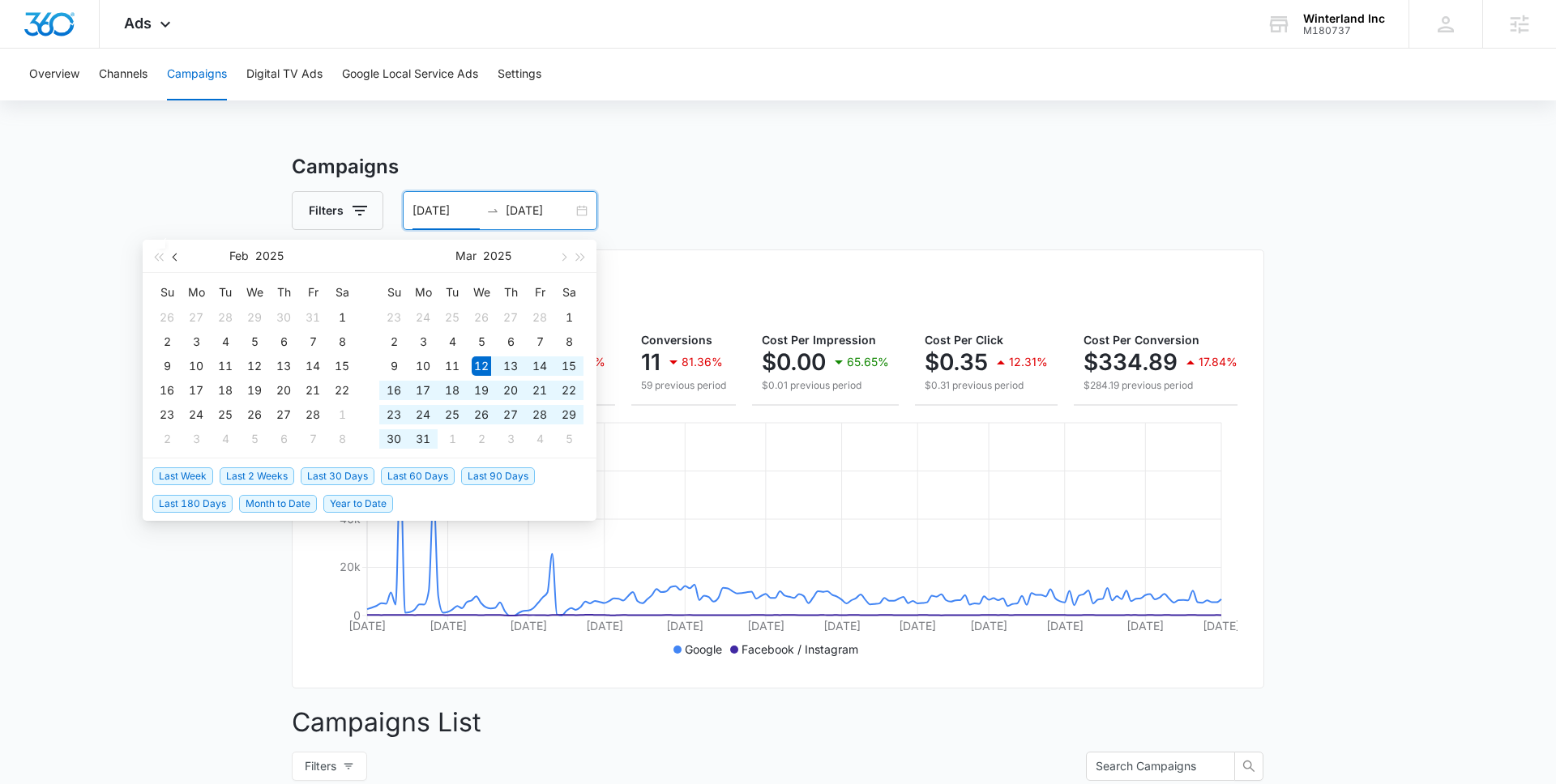
click at [175, 260] on span "button" at bounding box center [176, 256] width 8 height 8
click at [175, 261] on button "button" at bounding box center [175, 255] width 18 height 32
click at [176, 260] on span "button" at bounding box center [176, 256] width 8 height 8
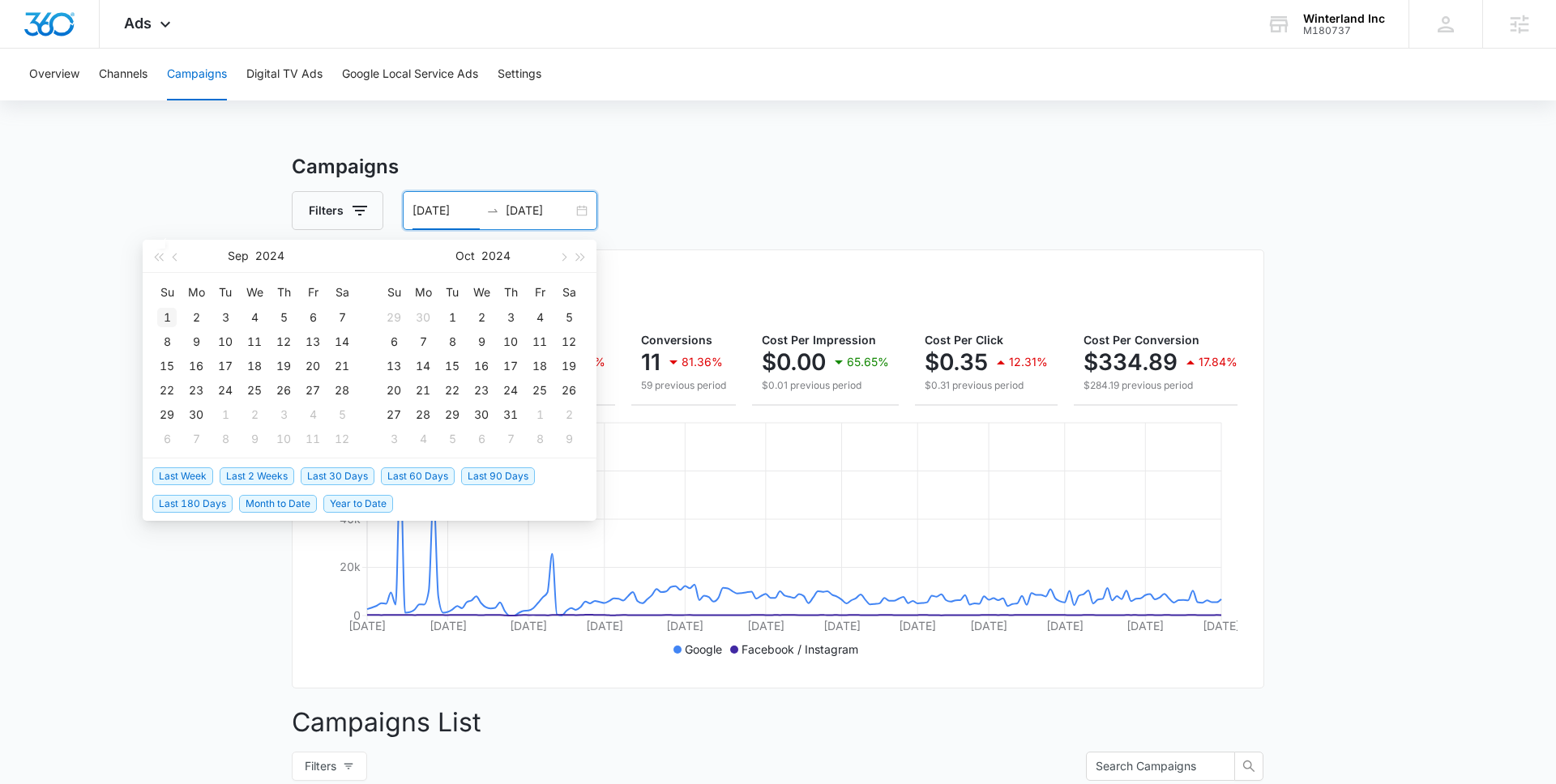
type input "[DATE]"
click at [166, 314] on div "1" at bounding box center [167, 318] width 20 height 20
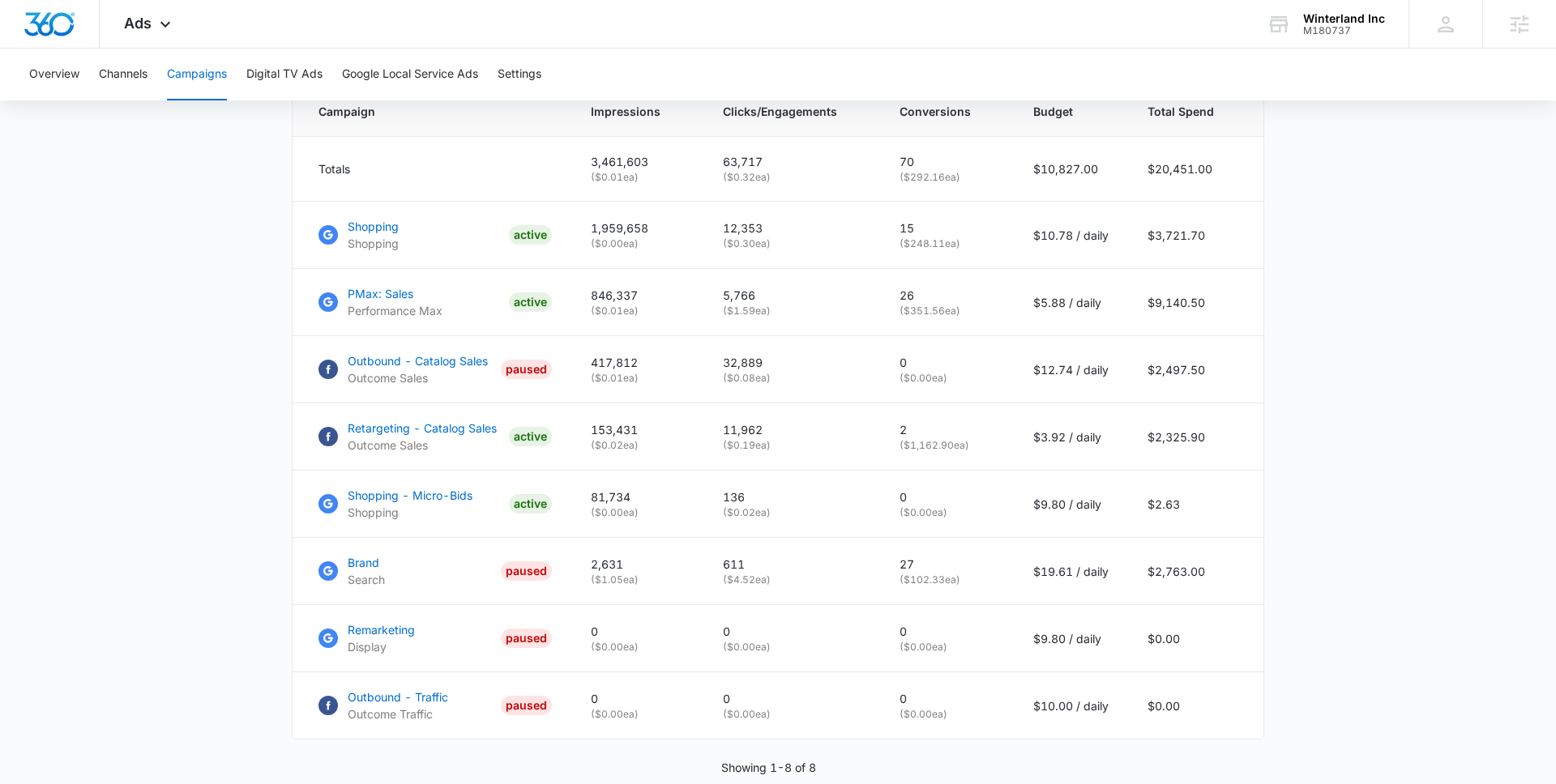
scroll to position [703, 0]
drag, startPoint x: 1031, startPoint y: 238, endPoint x: 1084, endPoint y: 241, distance: 53.1
type textarea "$10.78 /"
click at [1084, 241] on td "$10.78 / daily" at bounding box center [1070, 238] width 115 height 68
drag, startPoint x: 1025, startPoint y: 303, endPoint x: 1093, endPoint y: 311, distance: 68.5
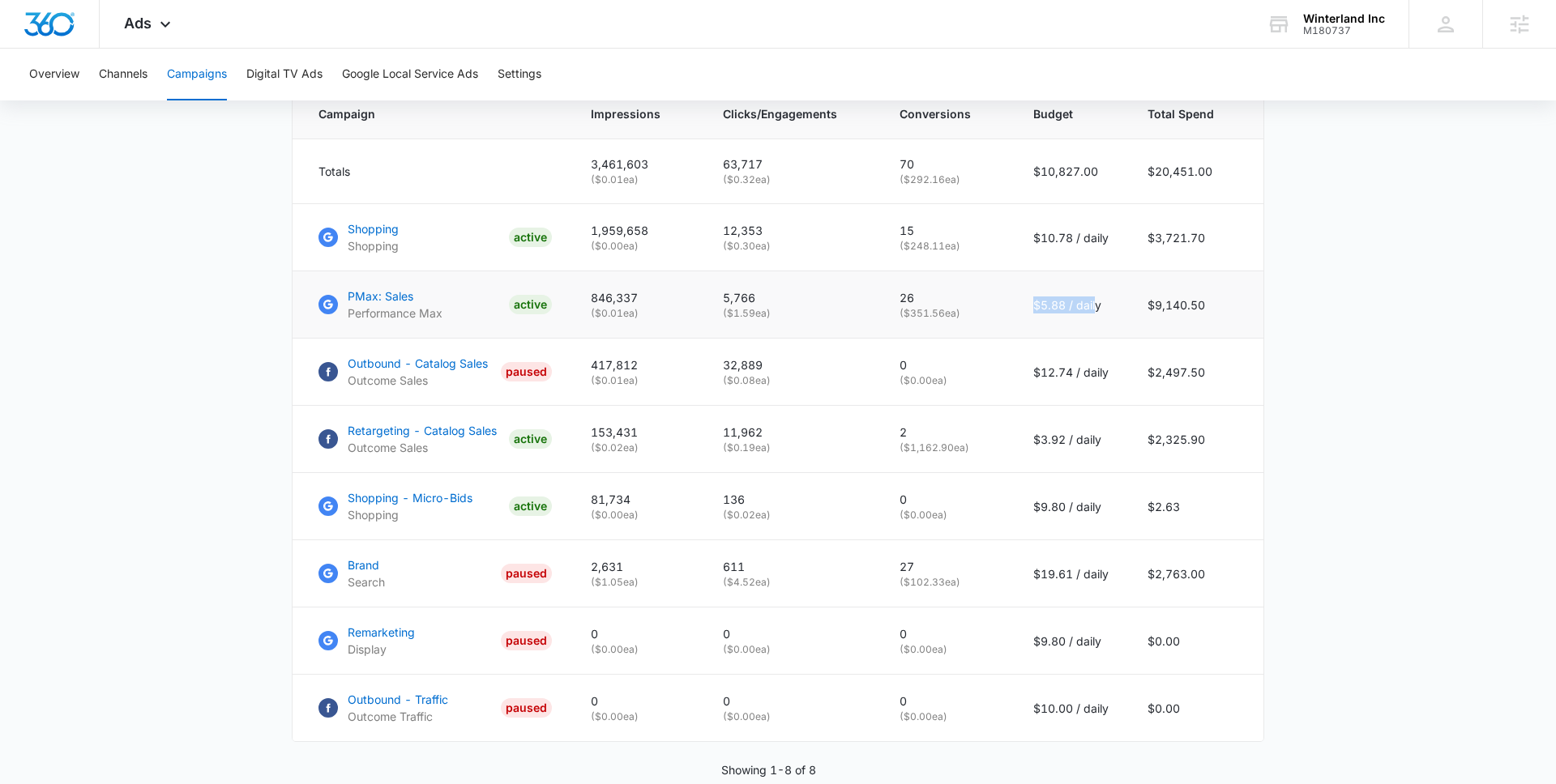
click at [1093, 311] on td "$5.88 / daily" at bounding box center [1070, 304] width 115 height 68
click at [1093, 311] on p "$5.88 / daily" at bounding box center [1070, 304] width 75 height 17
drag, startPoint x: 1036, startPoint y: 438, endPoint x: 1068, endPoint y: 439, distance: 32.0
click at [1068, 439] on p "$3.92 / daily" at bounding box center [1070, 438] width 75 height 17
click at [1065, 438] on p "$3.92 / daily" at bounding box center [1070, 438] width 75 height 17
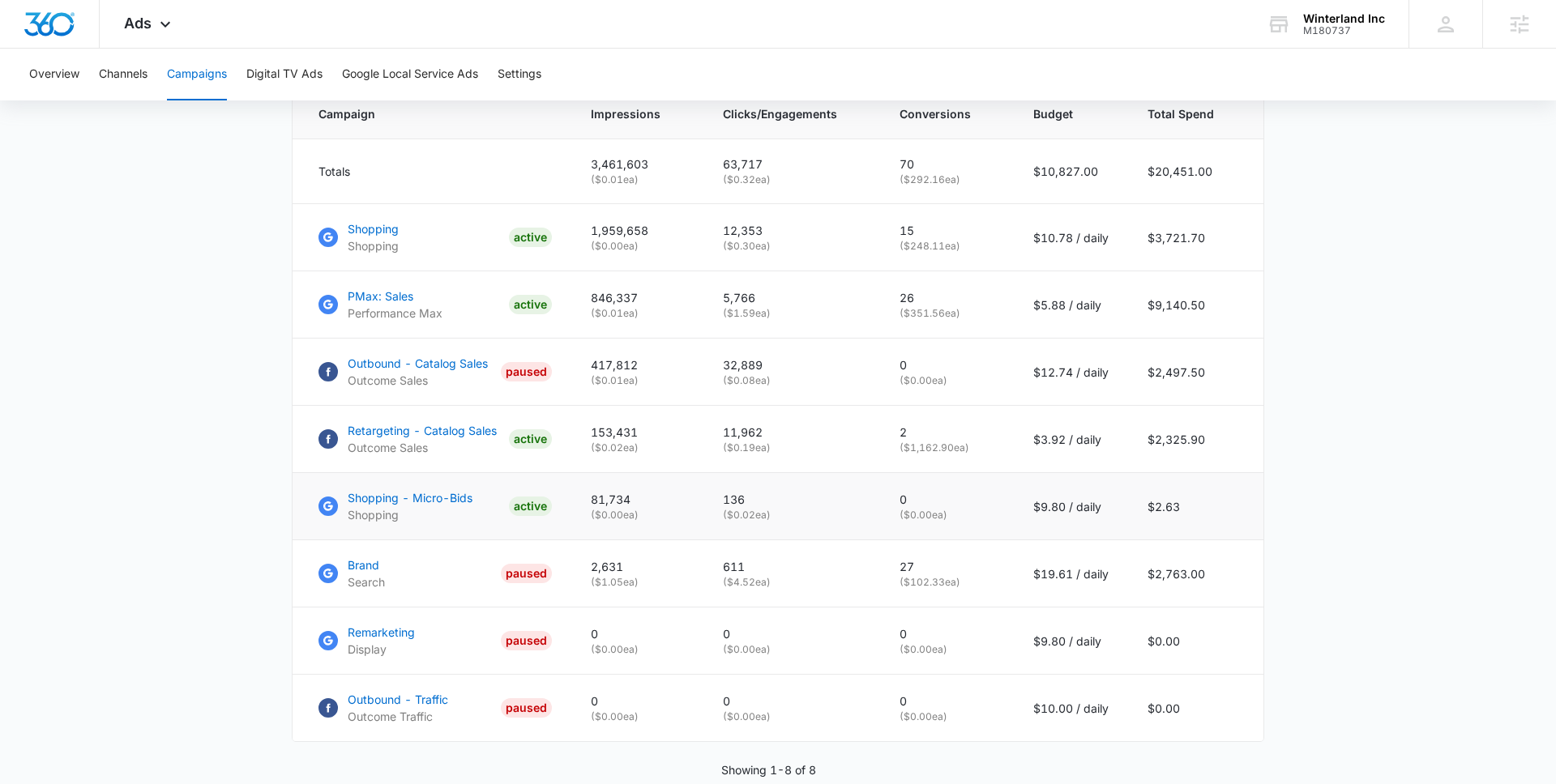
drag, startPoint x: 734, startPoint y: 517, endPoint x: 802, endPoint y: 517, distance: 68.0
click at [802, 517] on p "( $0.02 ea)" at bounding box center [791, 515] width 138 height 15
click at [149, 22] on span "Ads" at bounding box center [138, 23] width 27 height 17
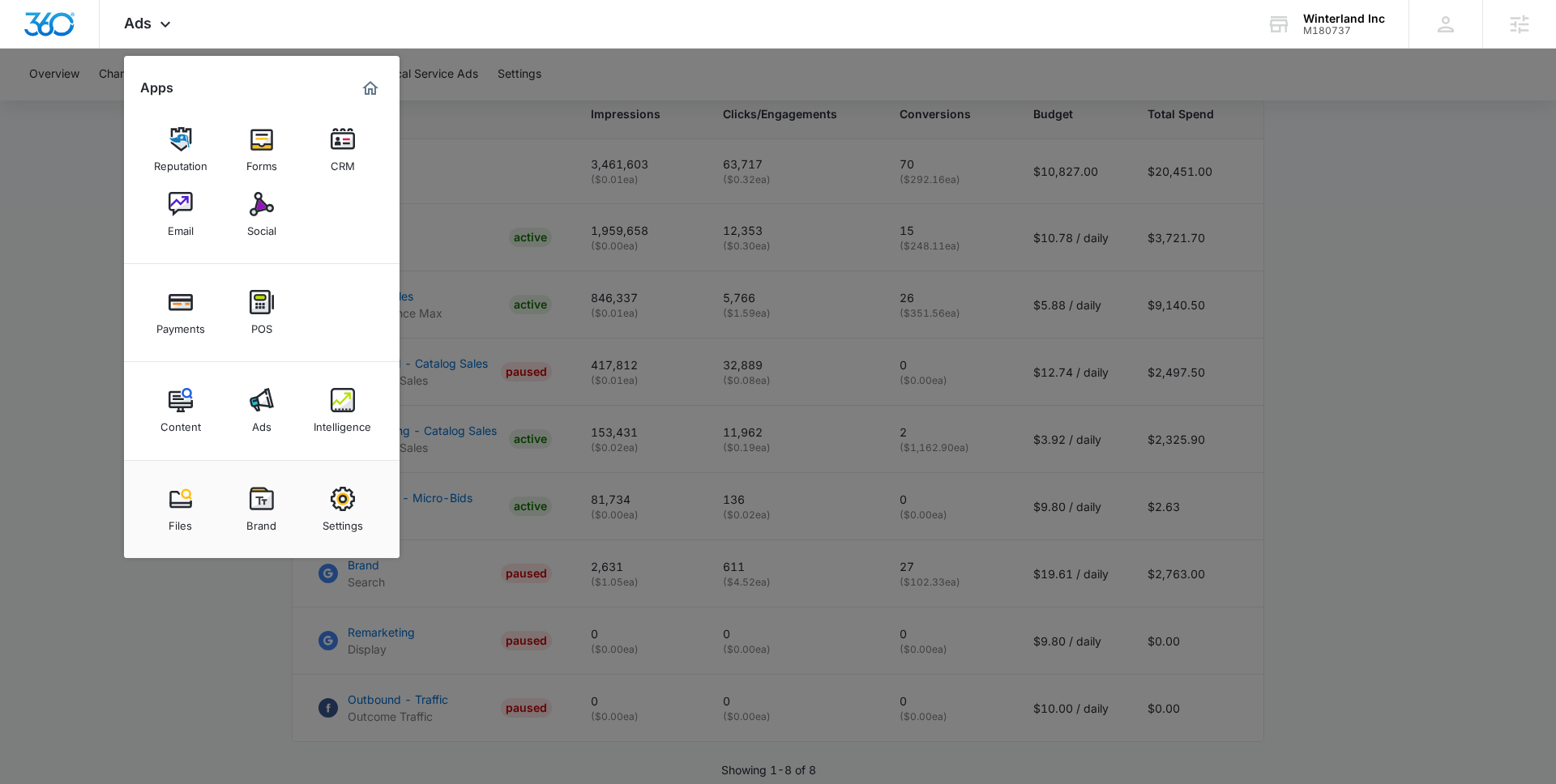
click at [537, 494] on div at bounding box center [778, 392] width 1556 height 784
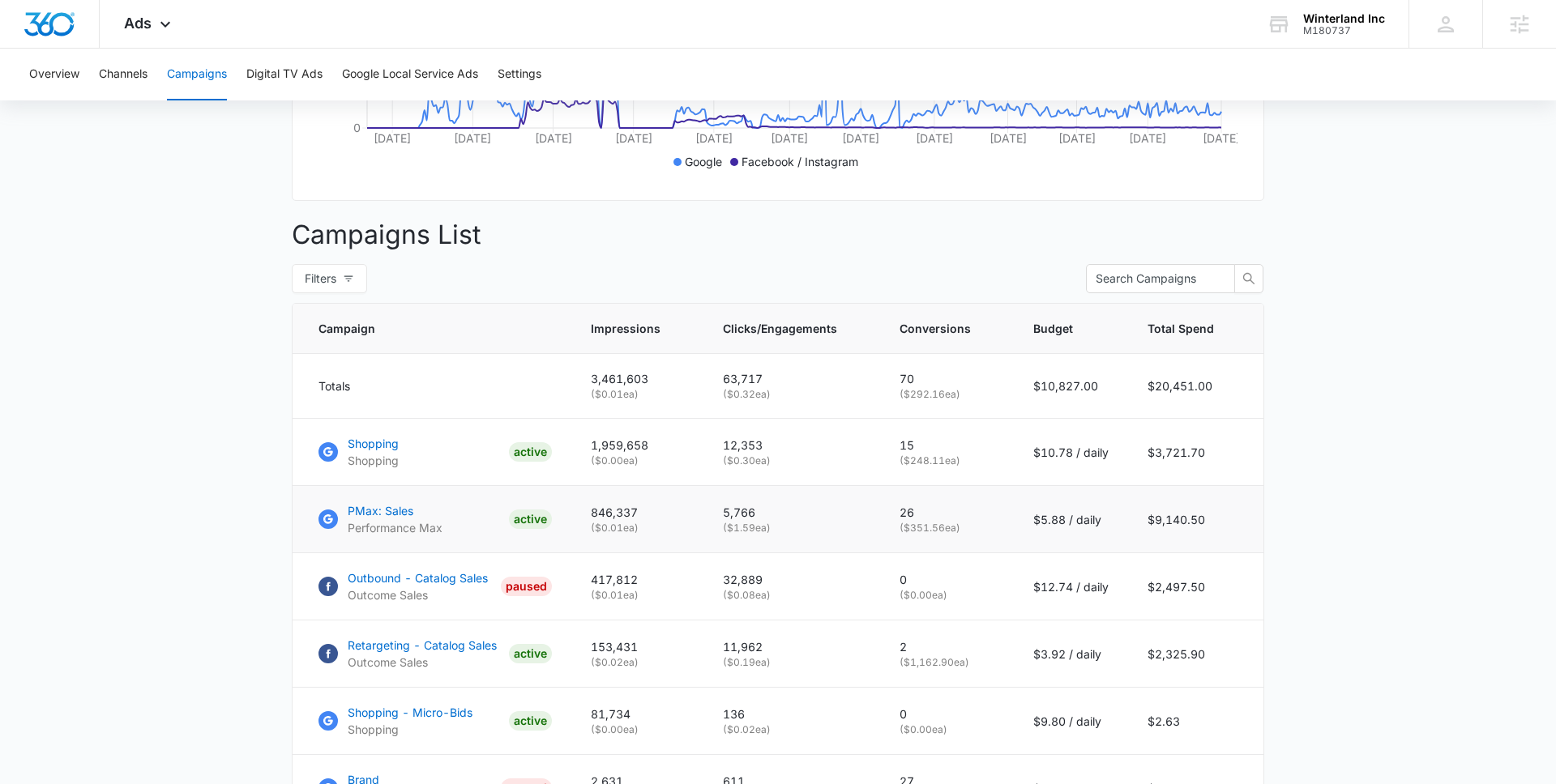
scroll to position [489, 0]
drag, startPoint x: 727, startPoint y: 528, endPoint x: 791, endPoint y: 528, distance: 64.0
click at [791, 528] on td "5,766 ( $1.59 ea)" at bounding box center [791, 518] width 176 height 68
drag, startPoint x: 729, startPoint y: 461, endPoint x: 826, endPoint y: 458, distance: 97.0
click at [826, 458] on p "( $0.30 ea)" at bounding box center [791, 459] width 138 height 15
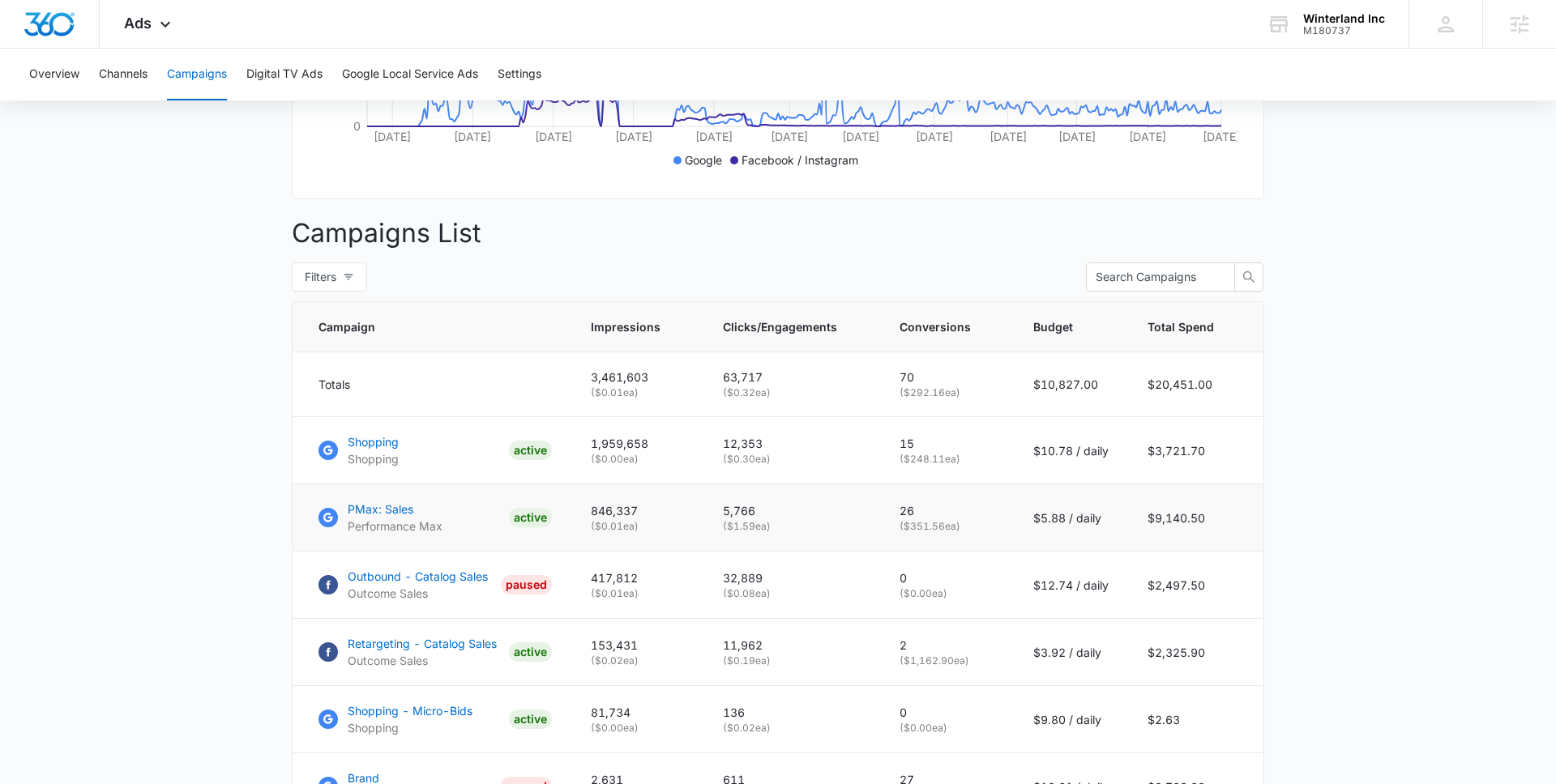
drag, startPoint x: 726, startPoint y: 526, endPoint x: 801, endPoint y: 526, distance: 75.0
click at [801, 526] on td "5,766 ( $1.59 ea)" at bounding box center [791, 518] width 176 height 68
drag, startPoint x: 1040, startPoint y: 520, endPoint x: 1067, endPoint y: 520, distance: 27.0
click at [1067, 520] on p "$5.88 / daily" at bounding box center [1070, 518] width 75 height 17
drag, startPoint x: 731, startPoint y: 528, endPoint x: 800, endPoint y: 528, distance: 69.0
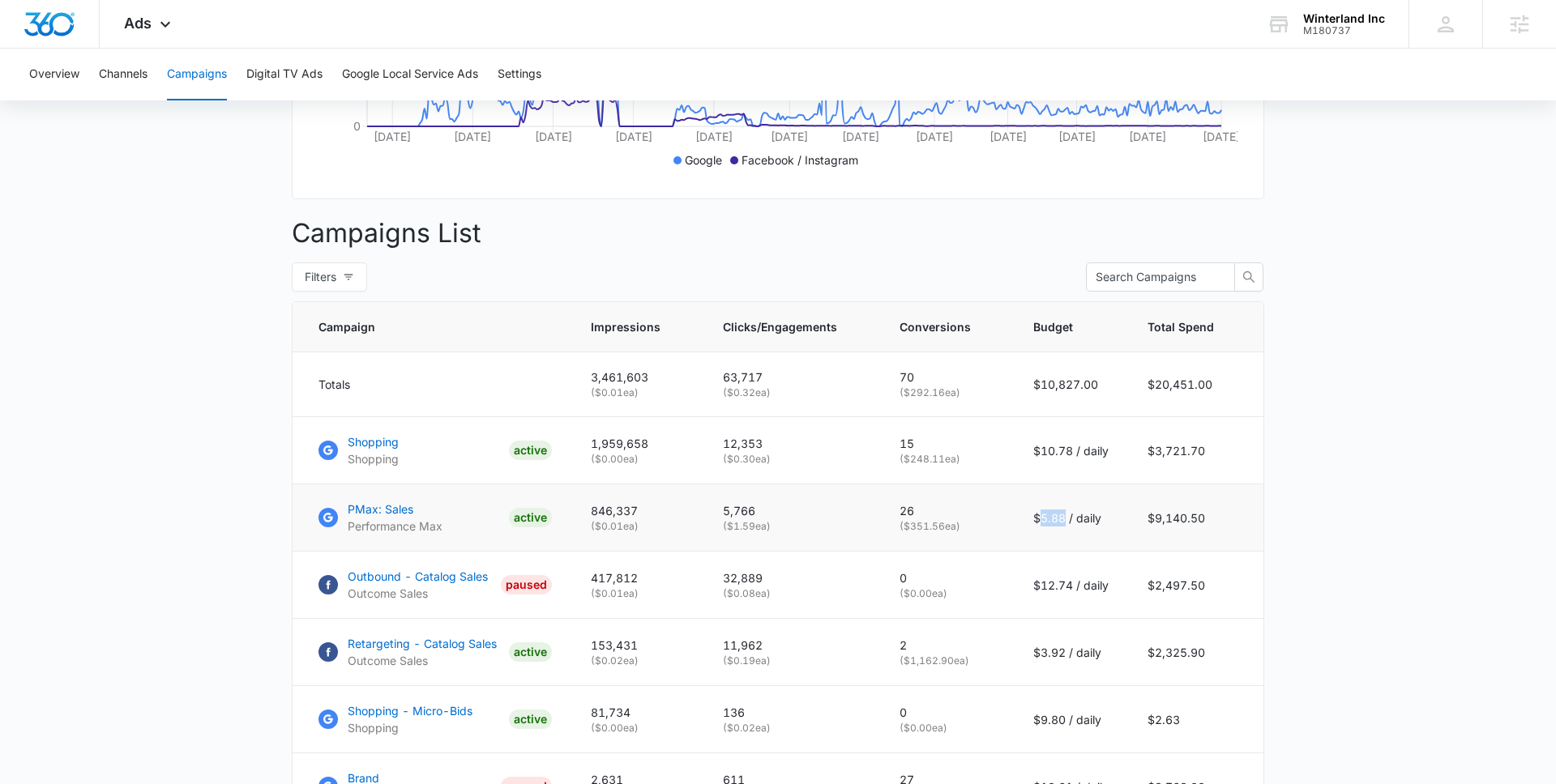
click at [800, 528] on p "( $1.59 ea)" at bounding box center [791, 527] width 138 height 15
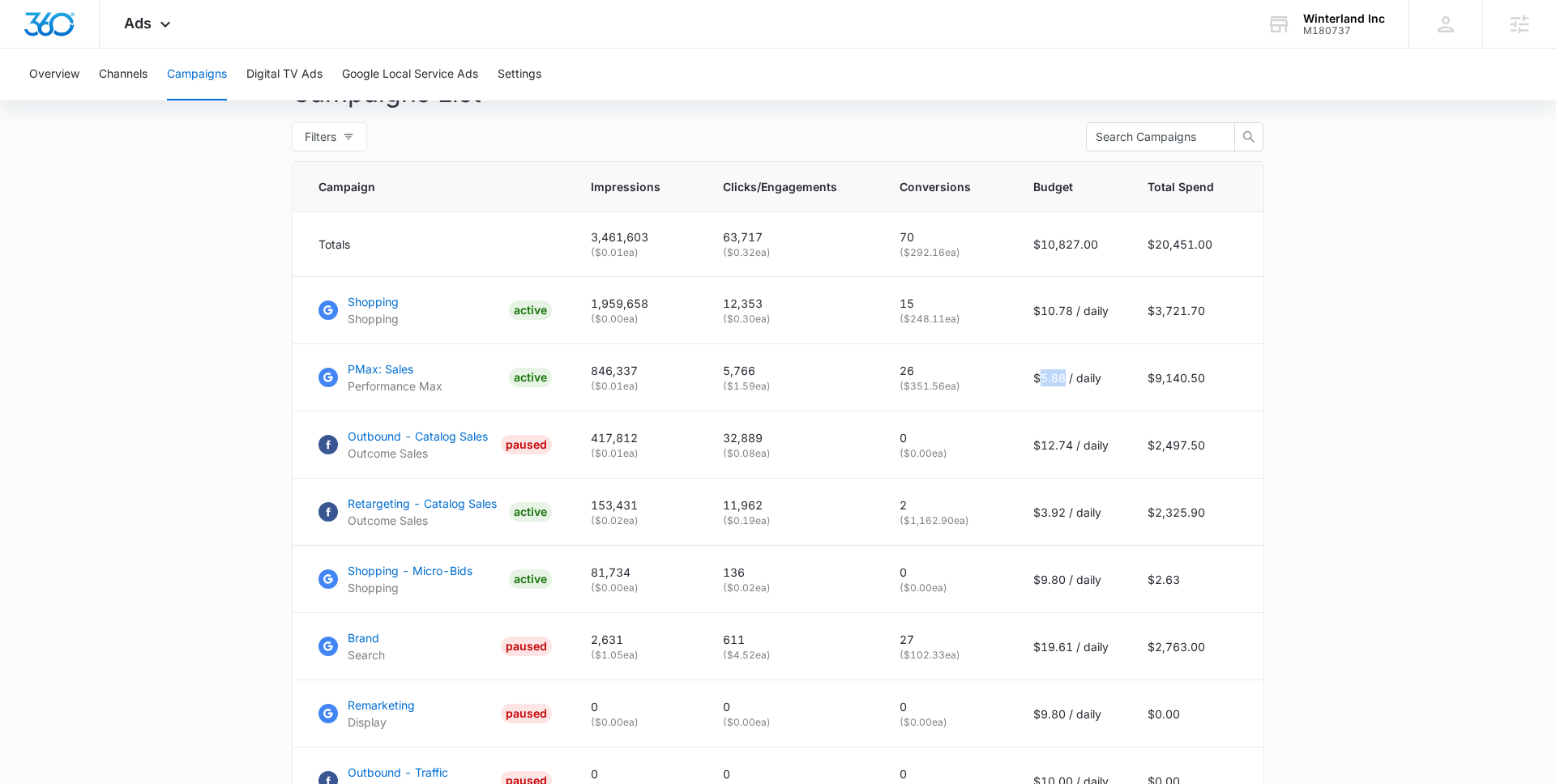
scroll to position [0, 0]
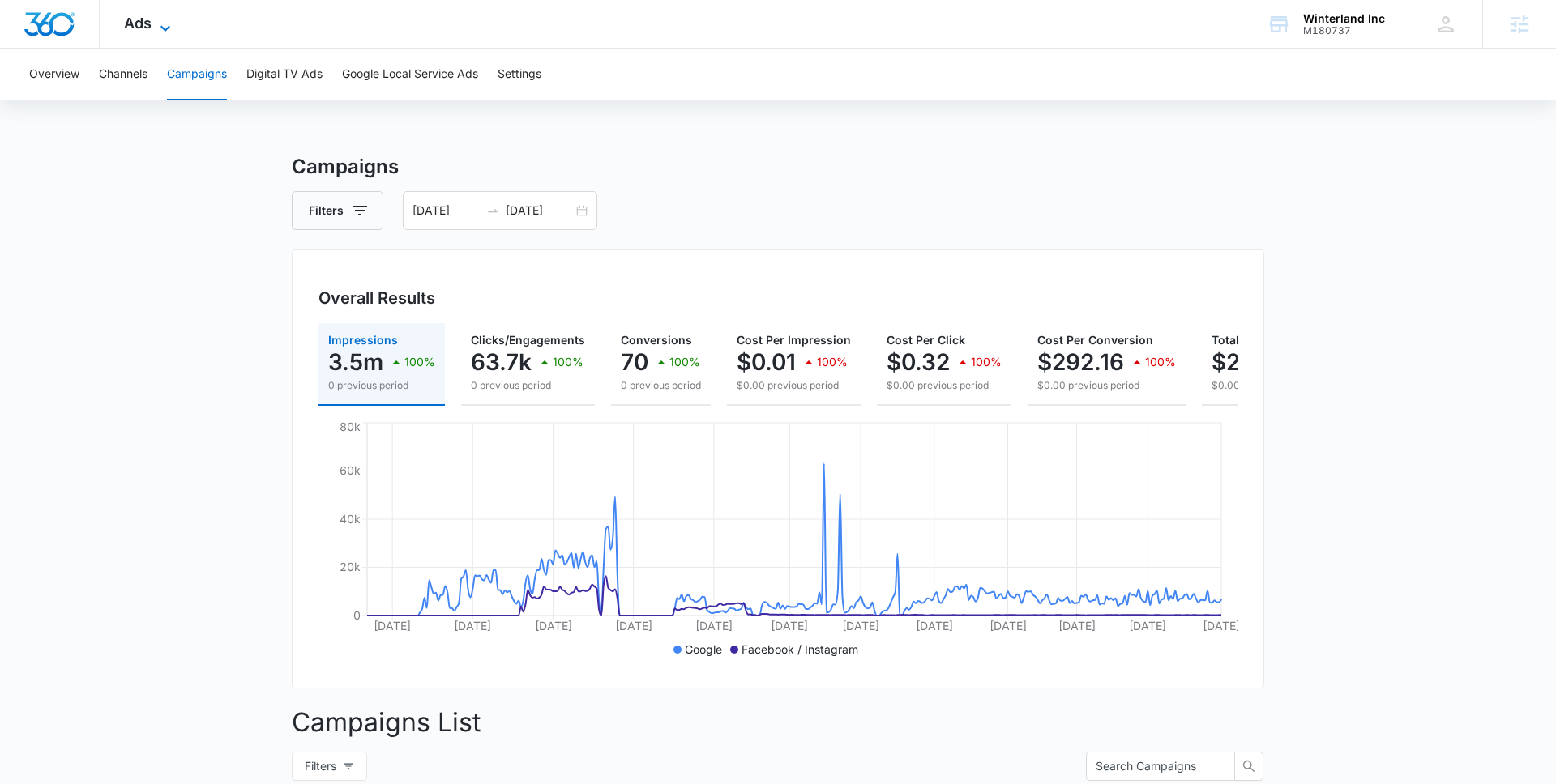
click at [156, 30] on icon at bounding box center [165, 28] width 20 height 20
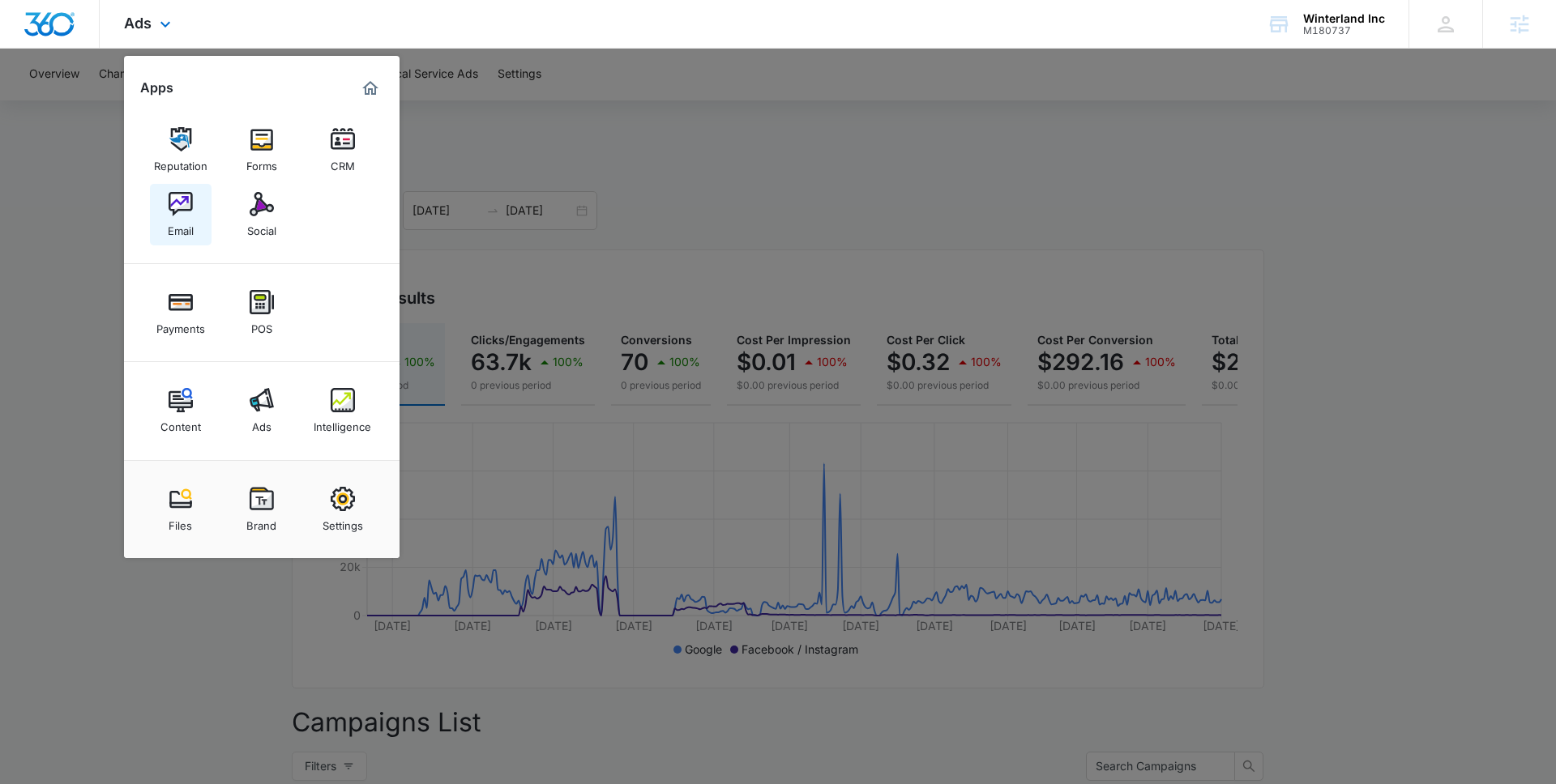
click at [174, 209] on img at bounding box center [180, 204] width 24 height 24
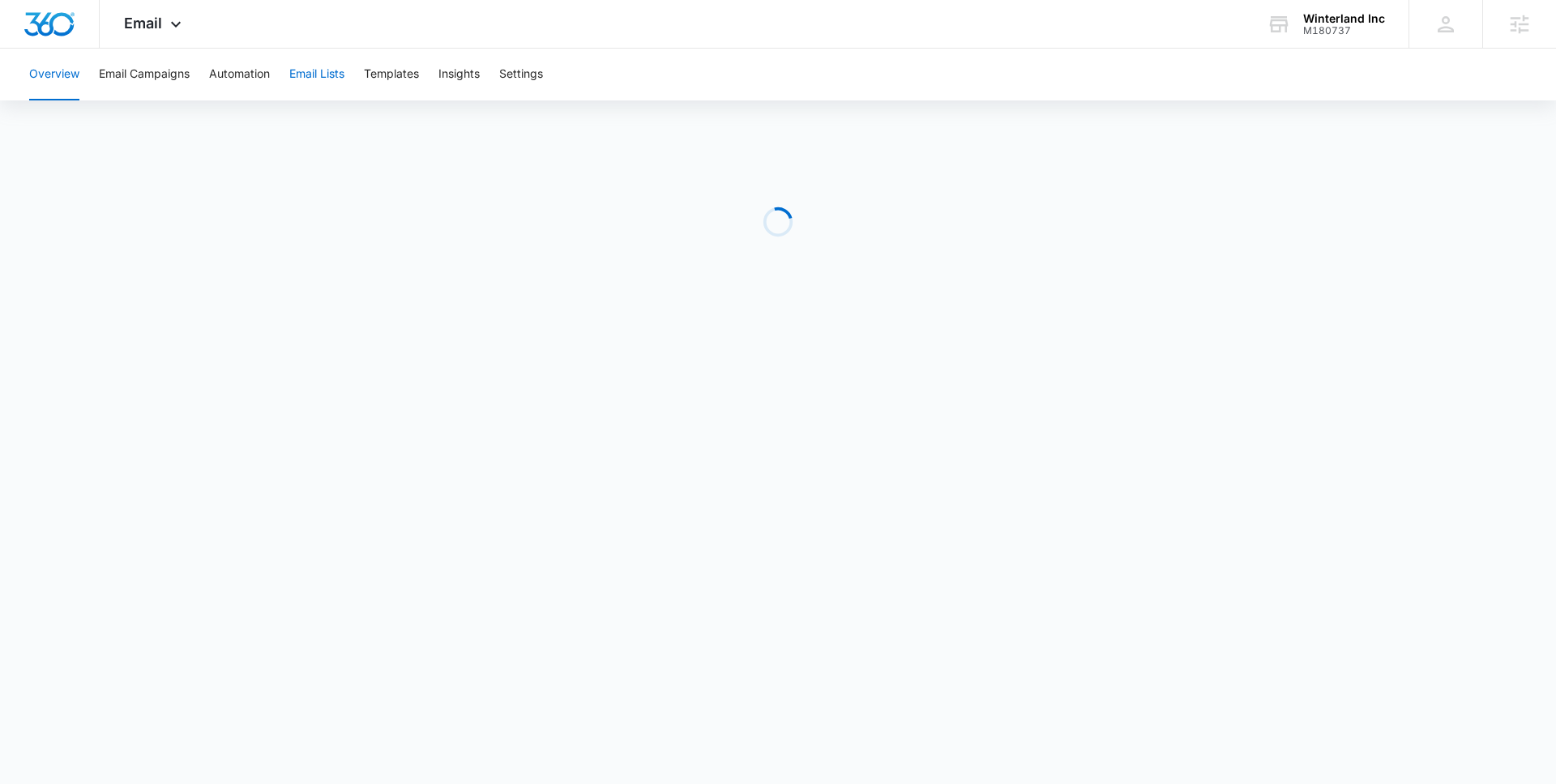
click at [333, 72] on button "Email Lists" at bounding box center [316, 74] width 55 height 52
